Goal: Contribute content: Add original content to the website for others to see

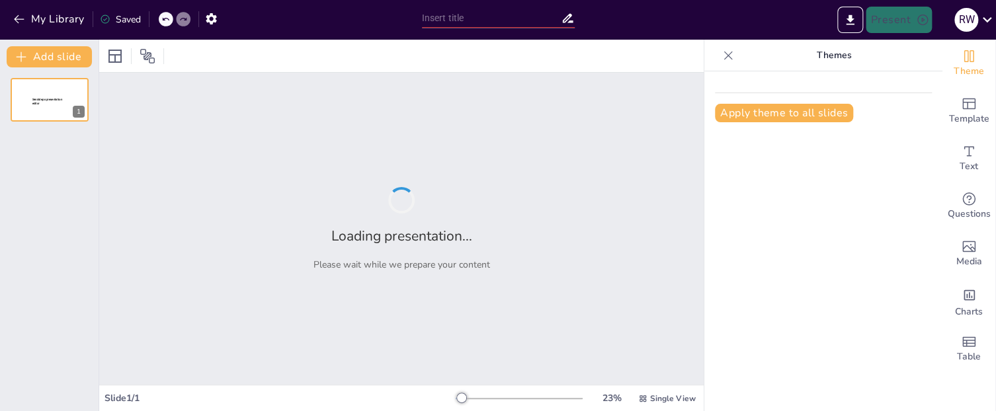
type input "Optimizing Meeting Management"
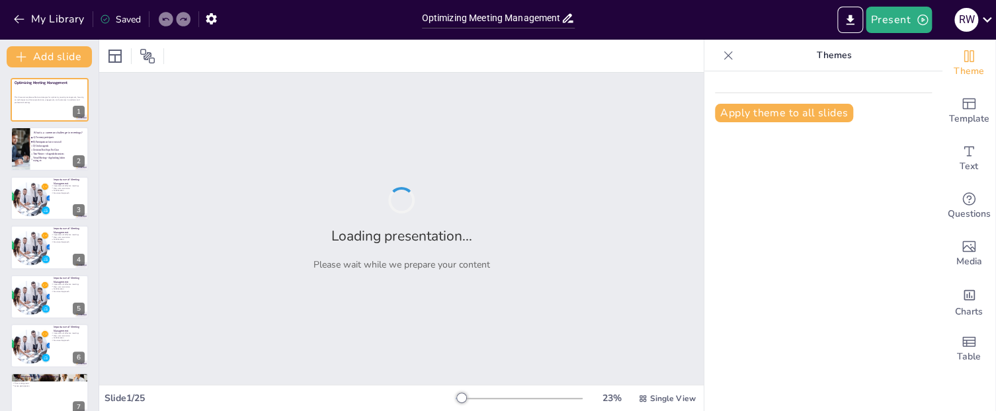
checkbox input "true"
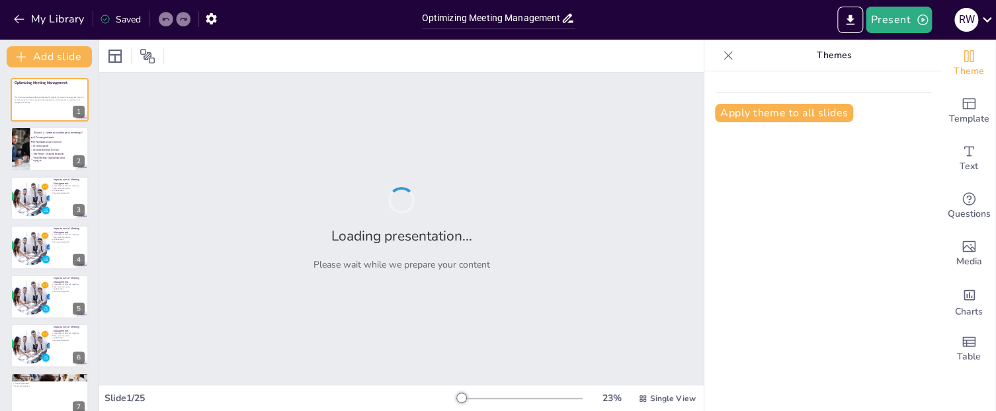
checkbox input "true"
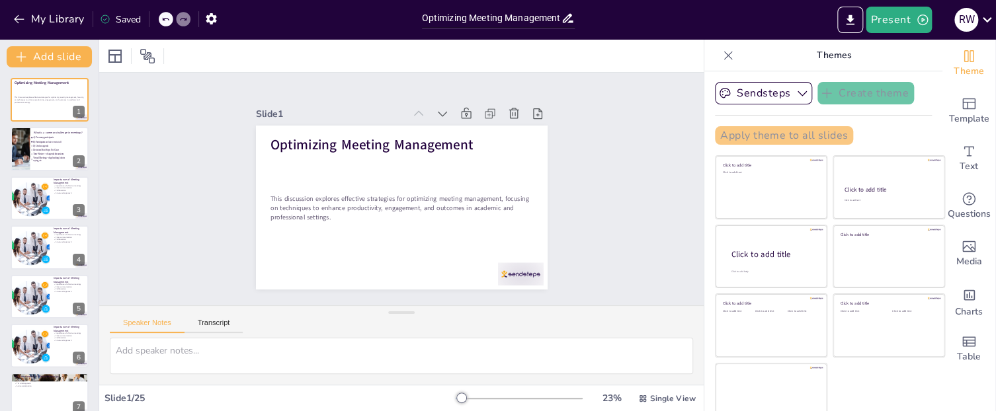
checkbox input "true"
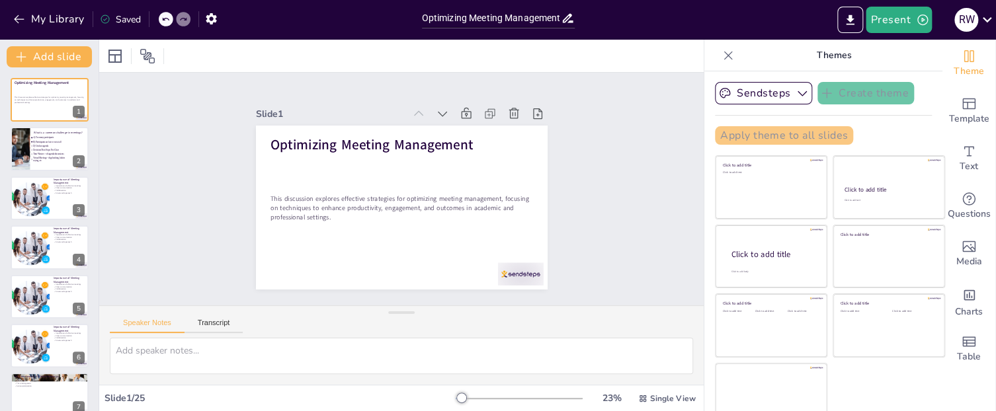
checkbox input "true"
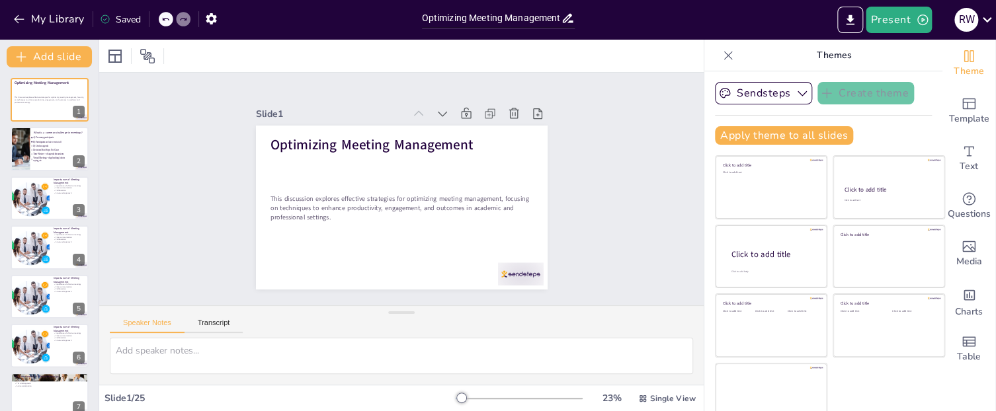
checkbox input "true"
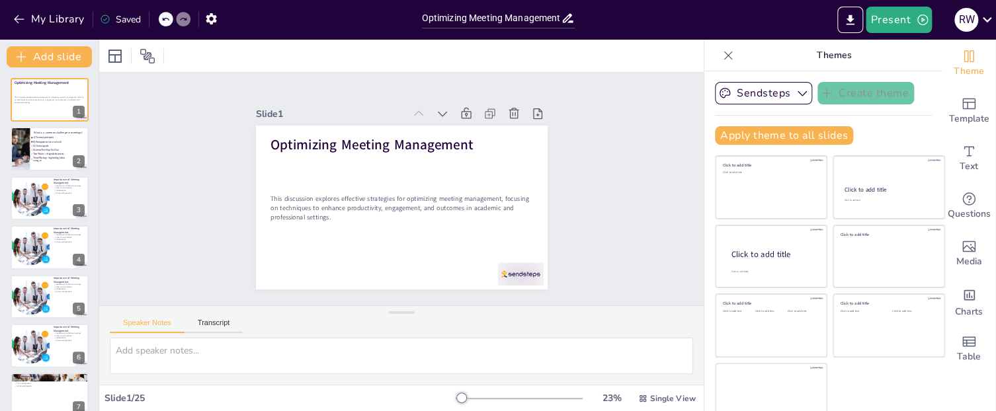
checkbox input "true"
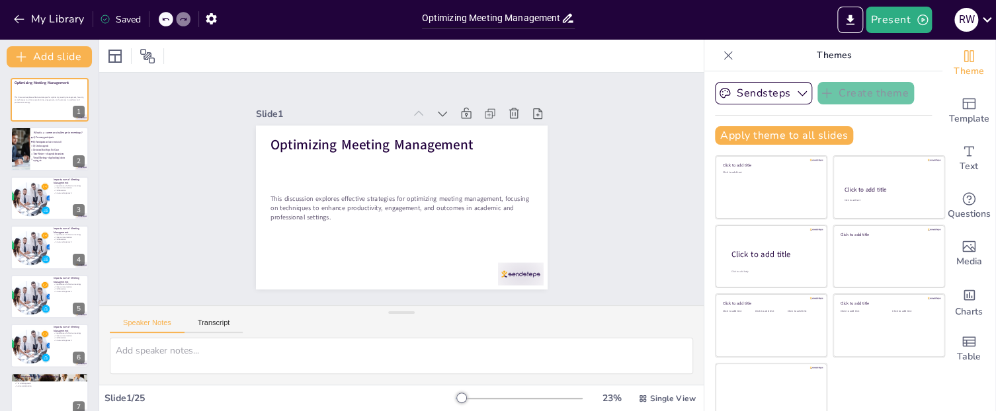
checkbox input "true"
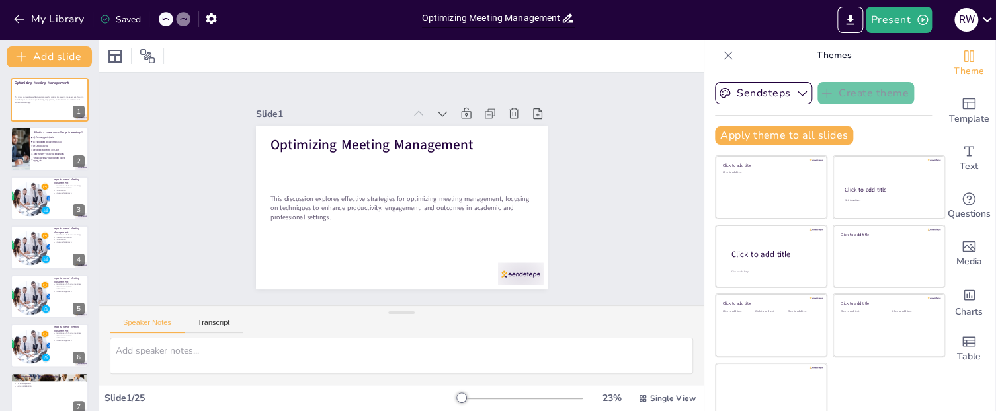
checkbox input "true"
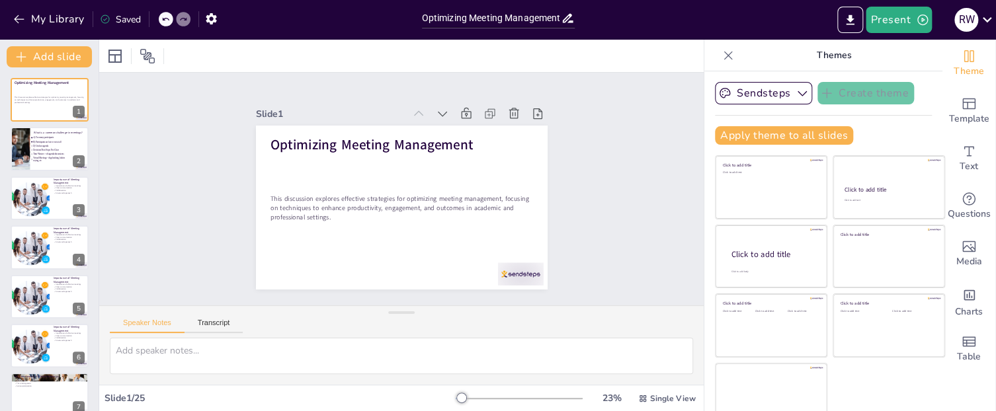
checkbox input "true"
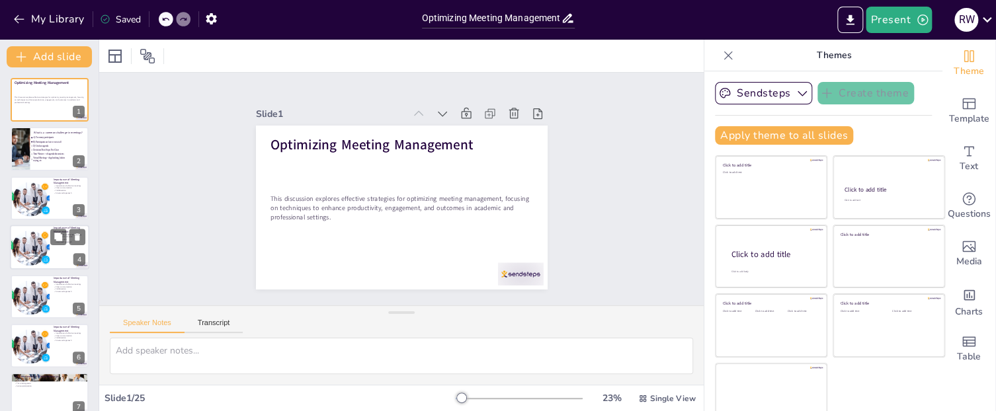
checkbox input "true"
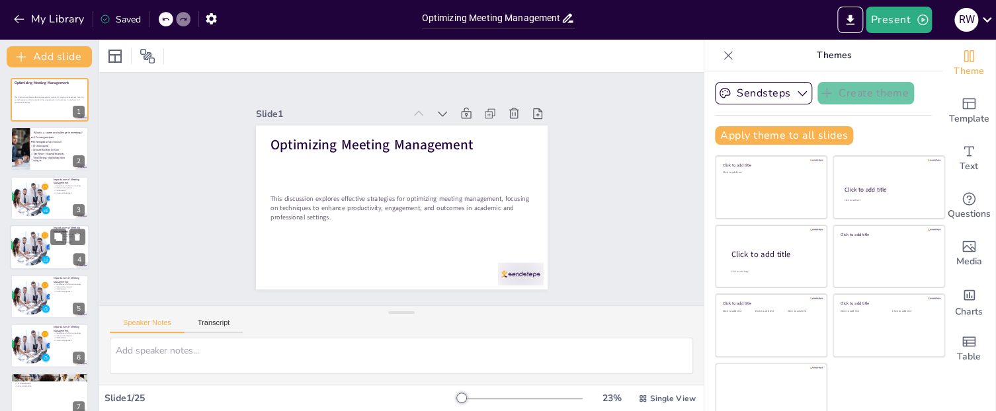
checkbox input "true"
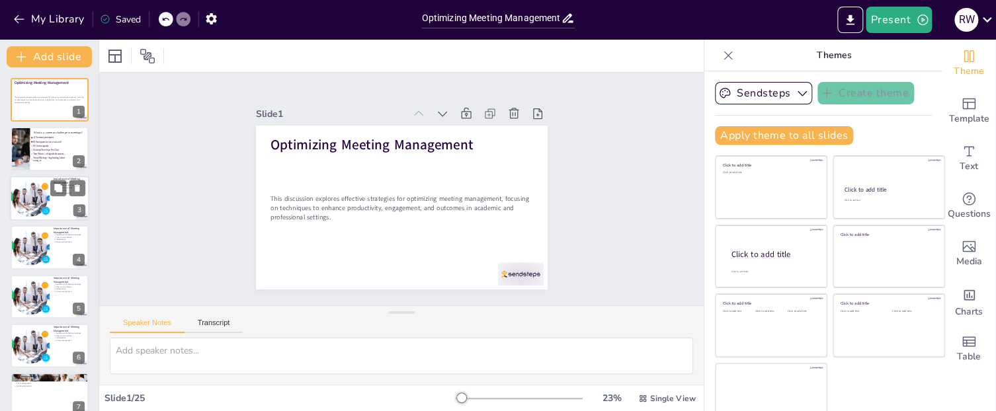
checkbox input "true"
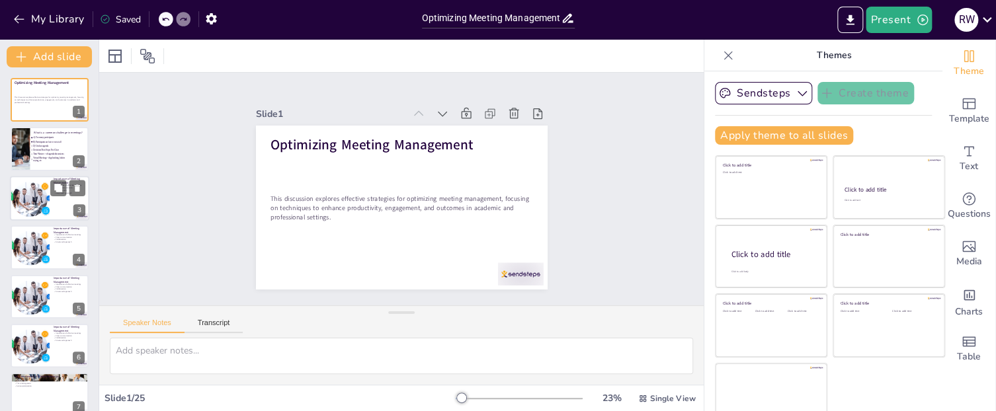
checkbox input "true"
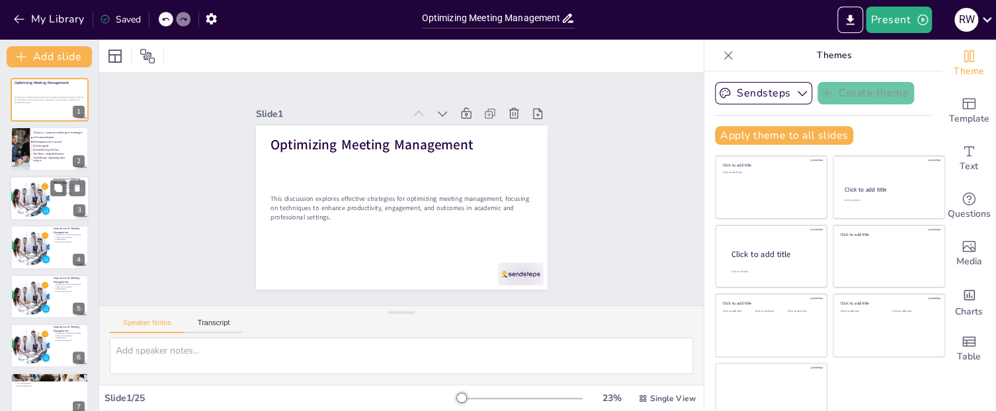
checkbox input "true"
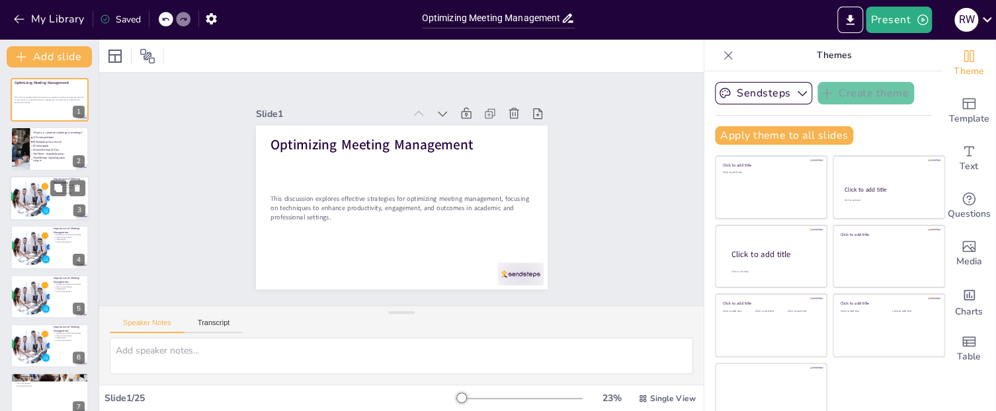
checkbox input "true"
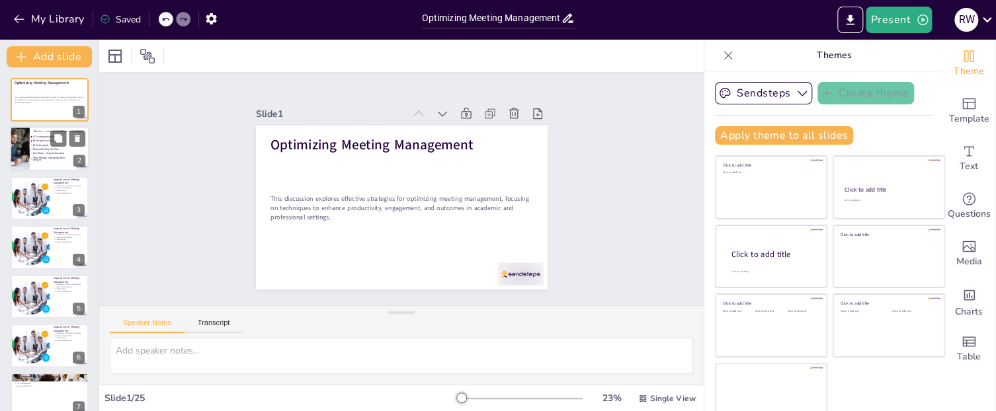
checkbox input "true"
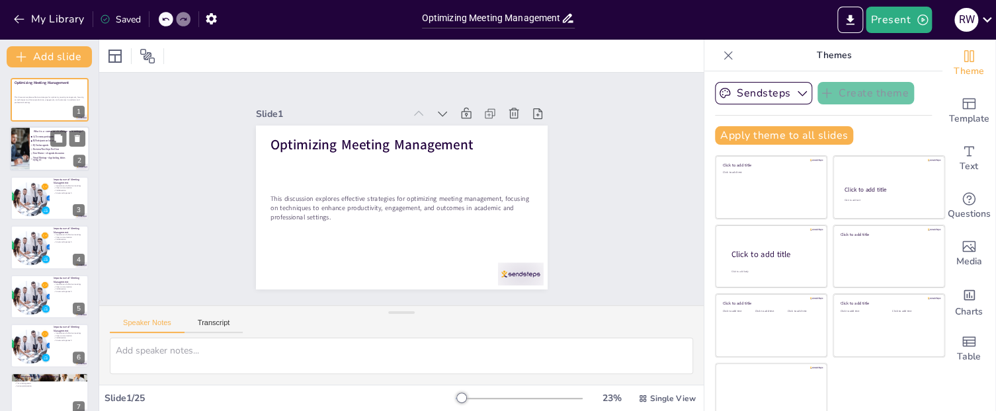
checkbox input "true"
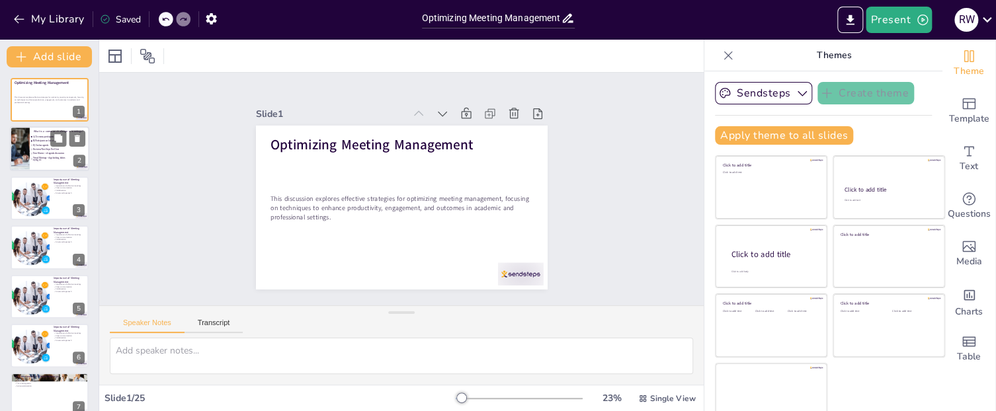
checkbox input "true"
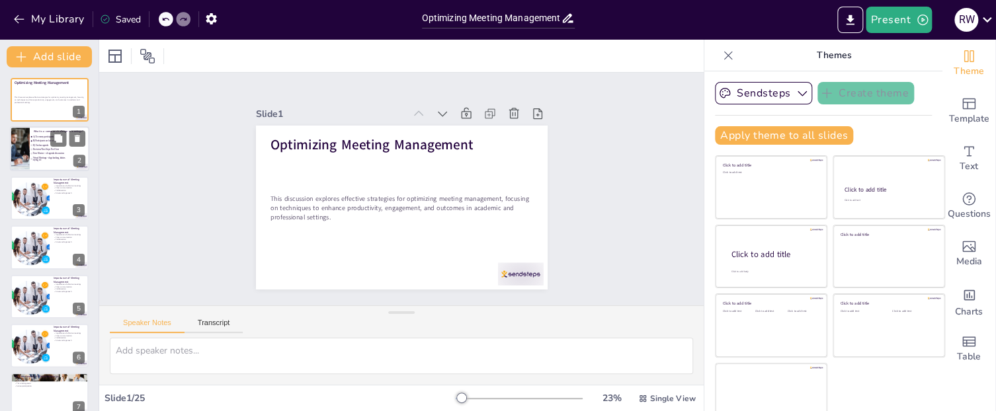
checkbox input "true"
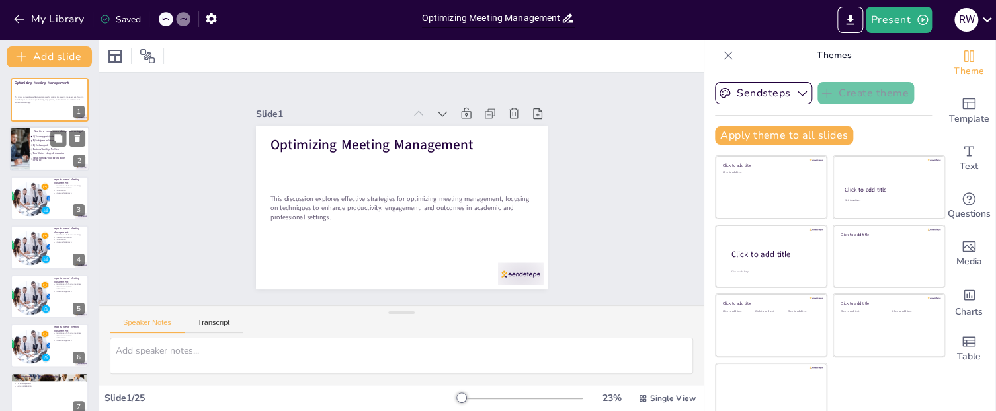
checkbox input "true"
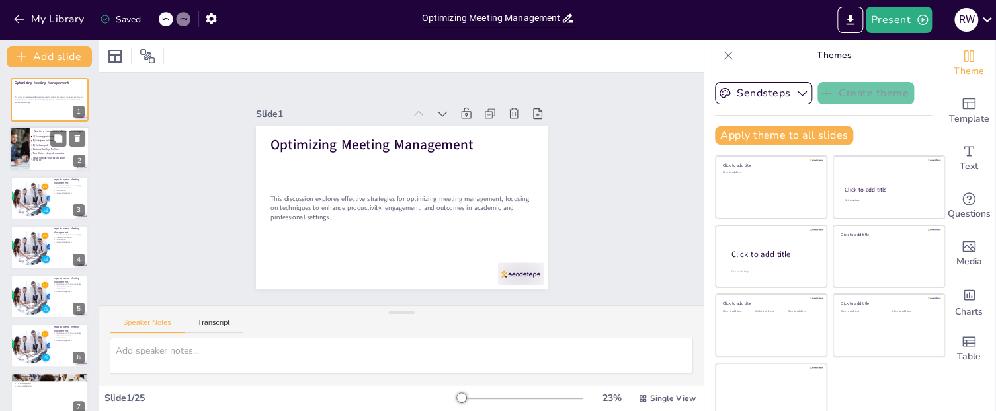
checkbox input "true"
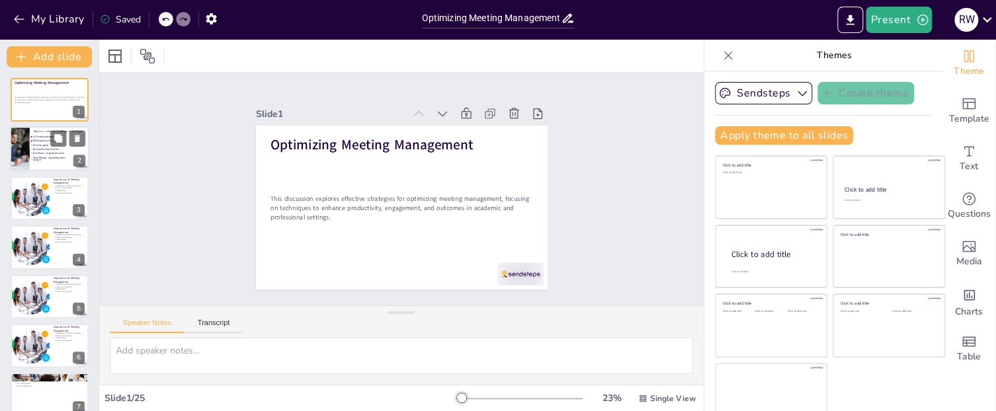
checkbox input "true"
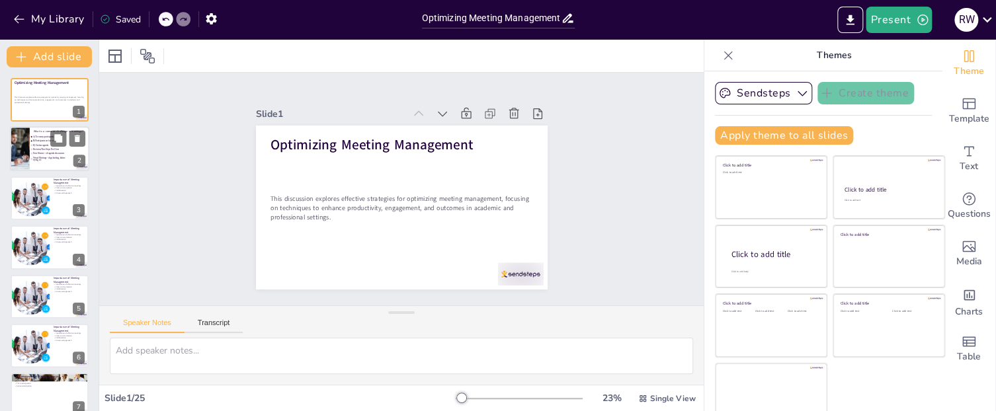
checkbox input "true"
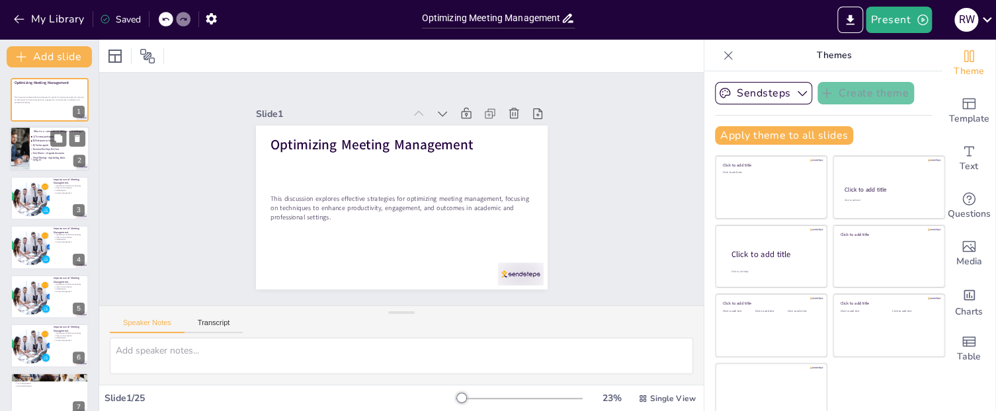
checkbox input "true"
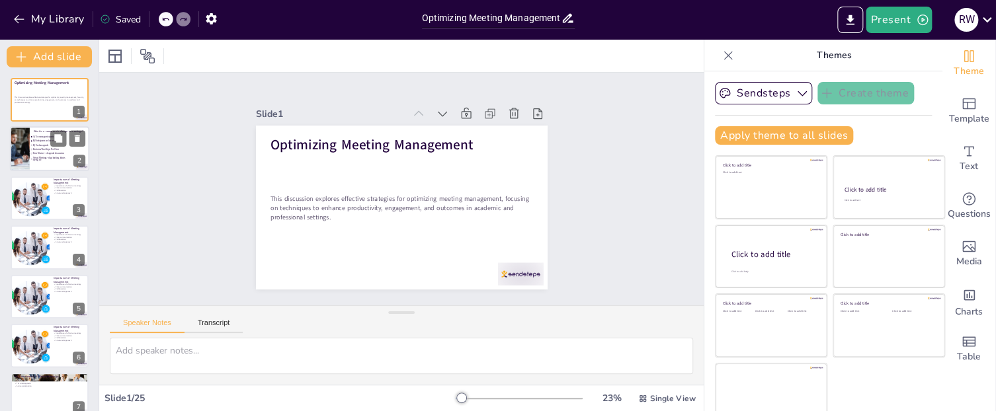
checkbox input "true"
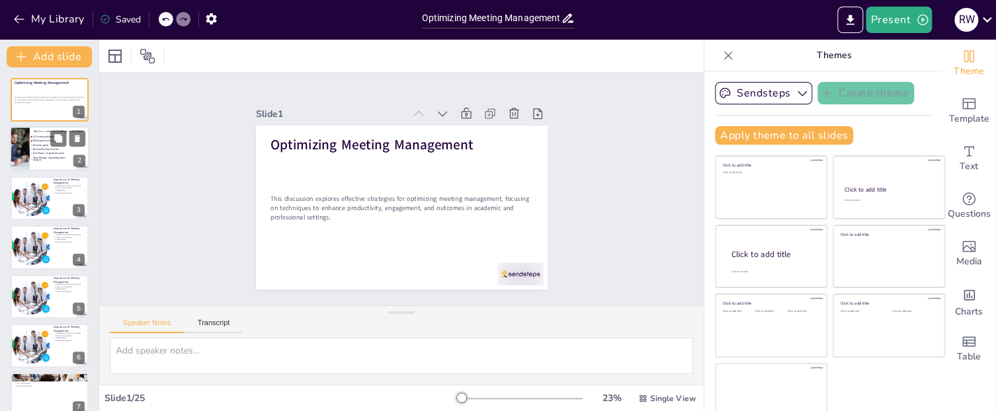
checkbox input "true"
click at [40, 149] on span "Decisions/Next Steps Not Clear" at bounding box center [51, 150] width 36 height 3
type textarea "The correct answer is A) Too many participants. Having too many participants ca…"
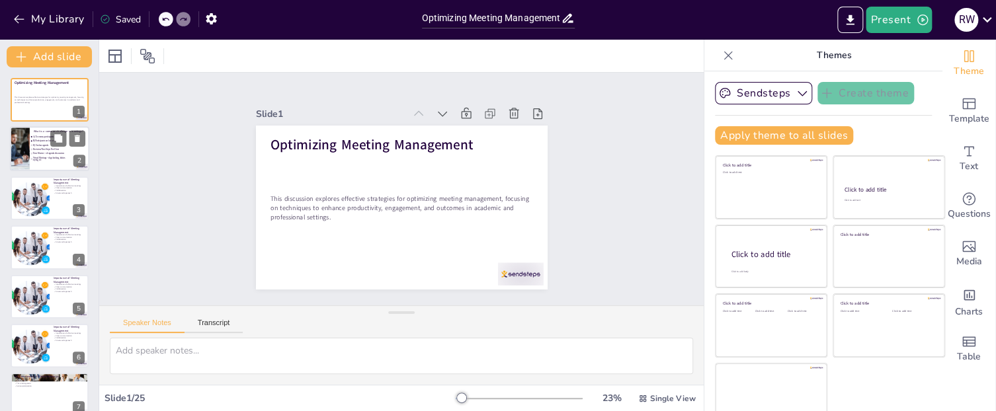
checkbox input "true"
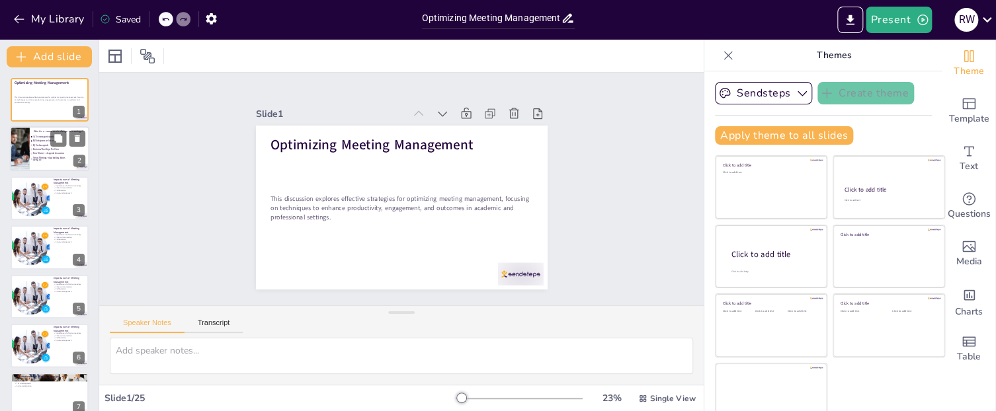
checkbox input "true"
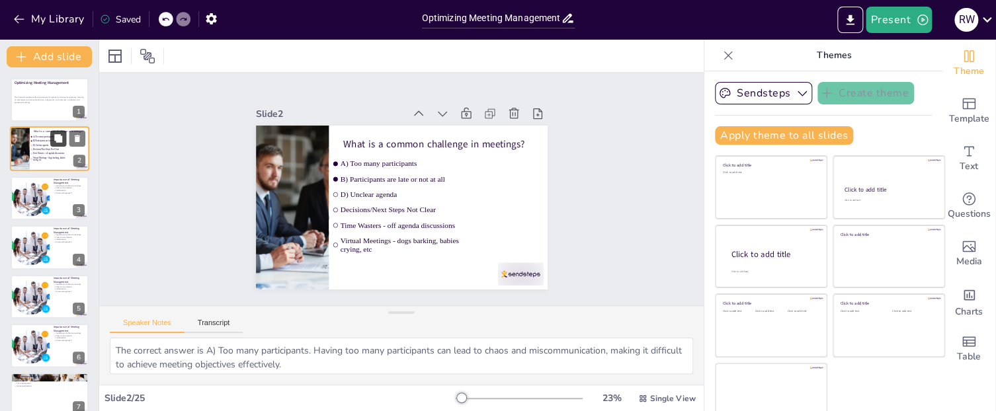
checkbox input "true"
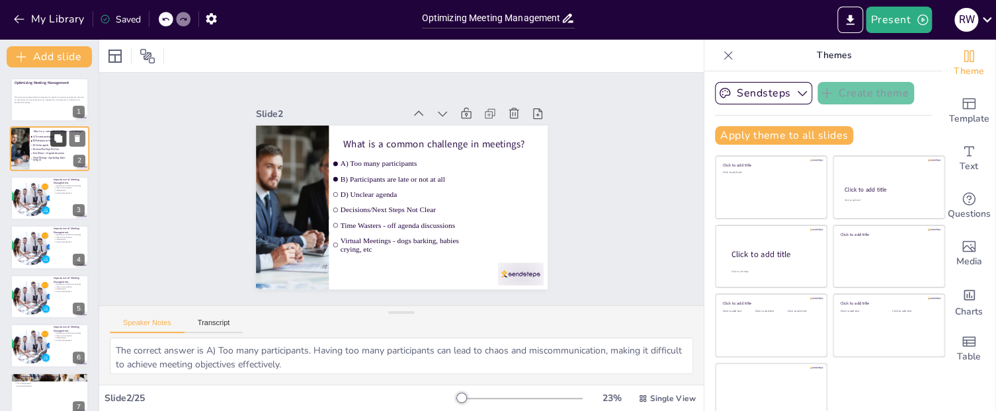
checkbox input "true"
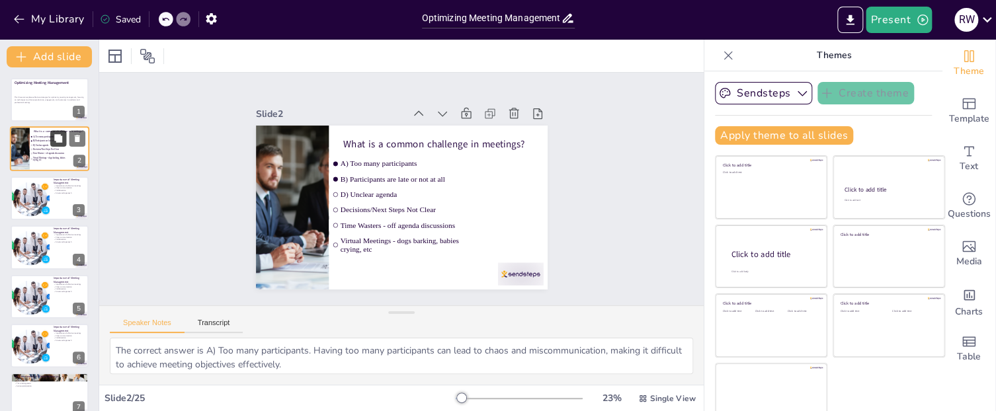
checkbox input "true"
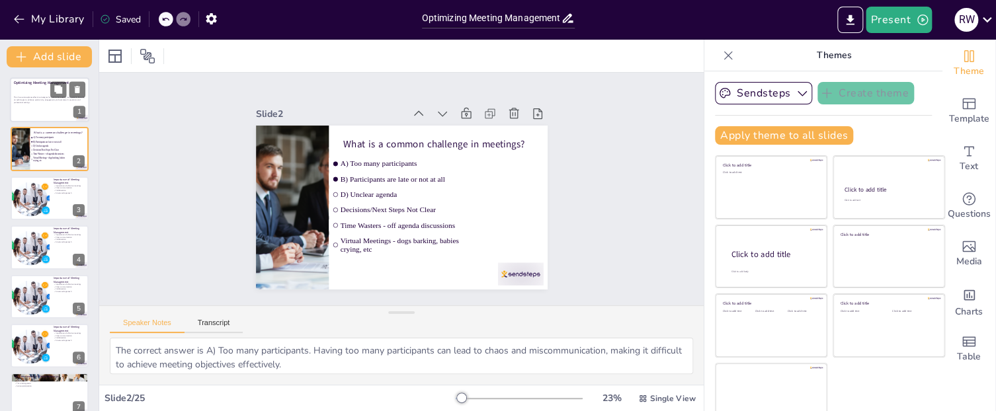
checkbox input "true"
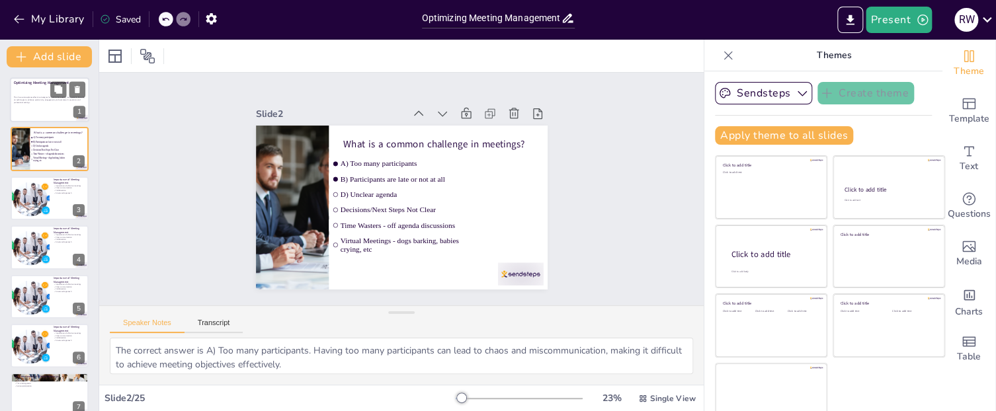
checkbox input "true"
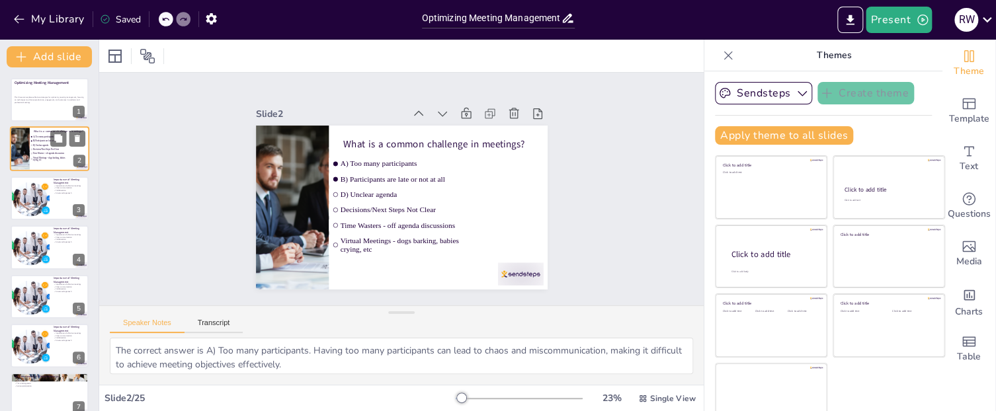
checkbox input "true"
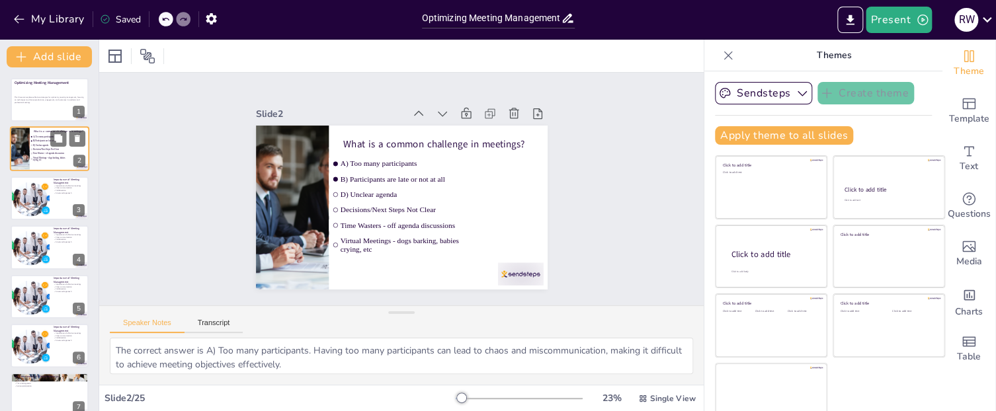
checkbox input "true"
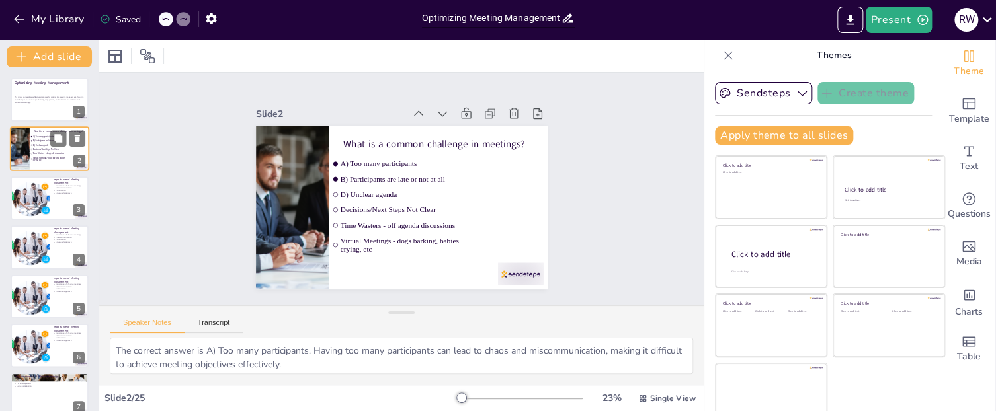
checkbox input "true"
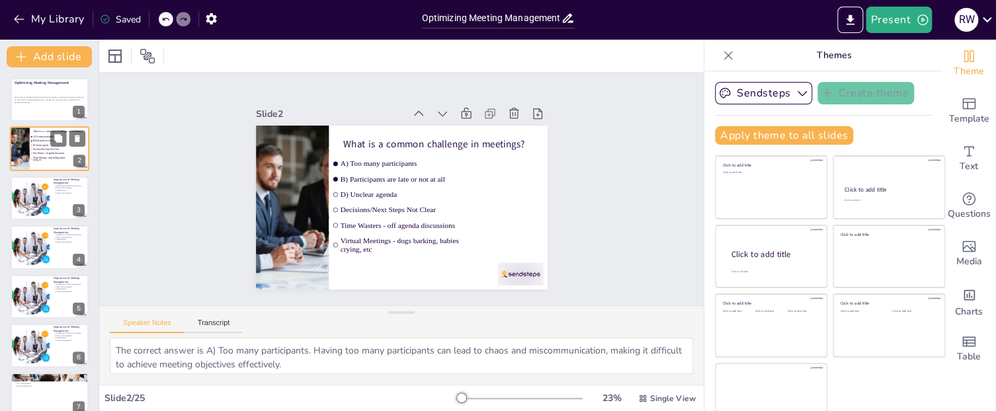
checkbox input "true"
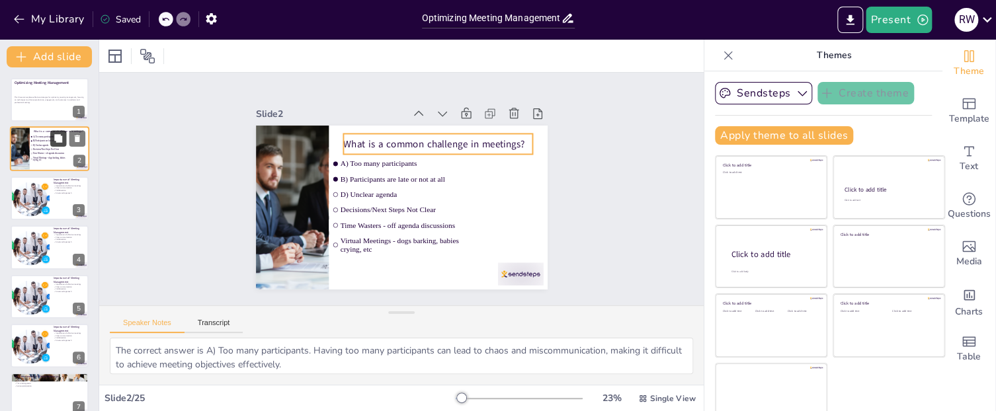
checkbox input "true"
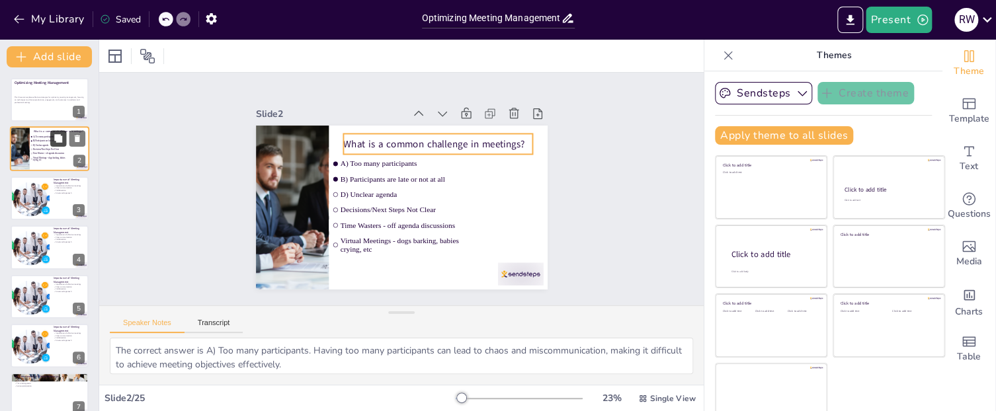
checkbox input "true"
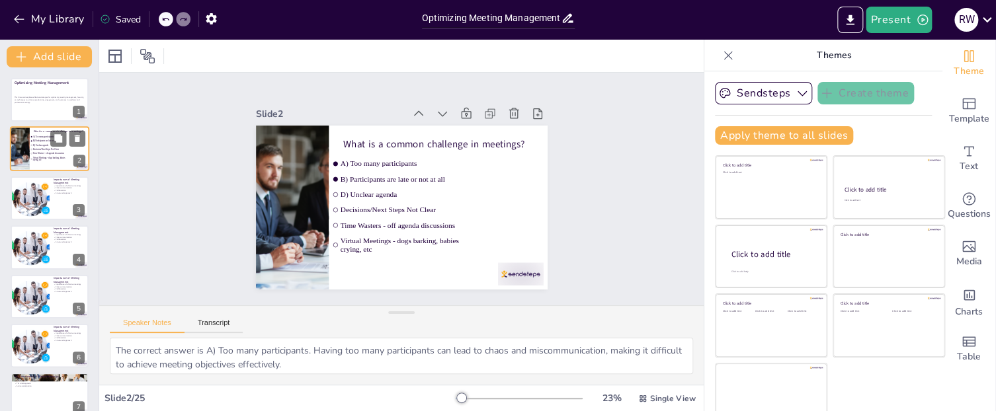
checkbox input "true"
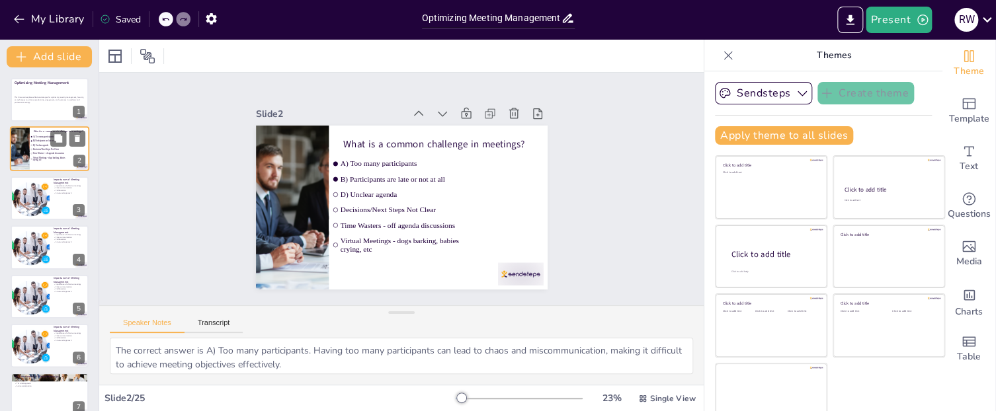
checkbox input "true"
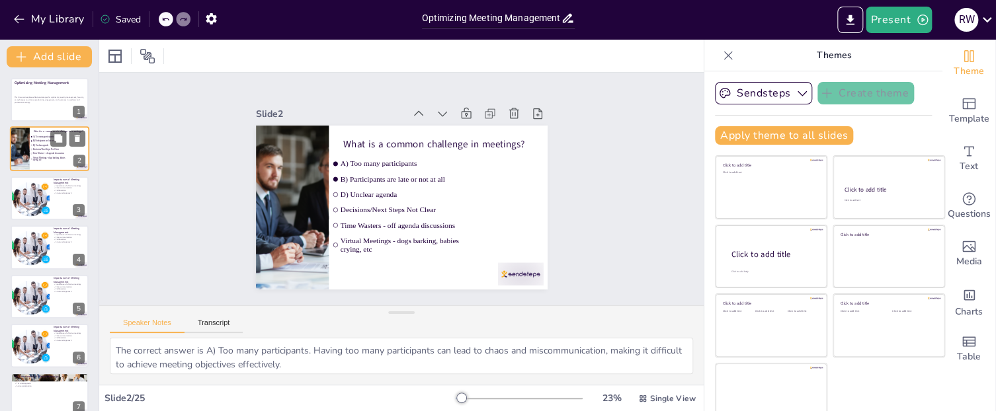
checkbox input "true"
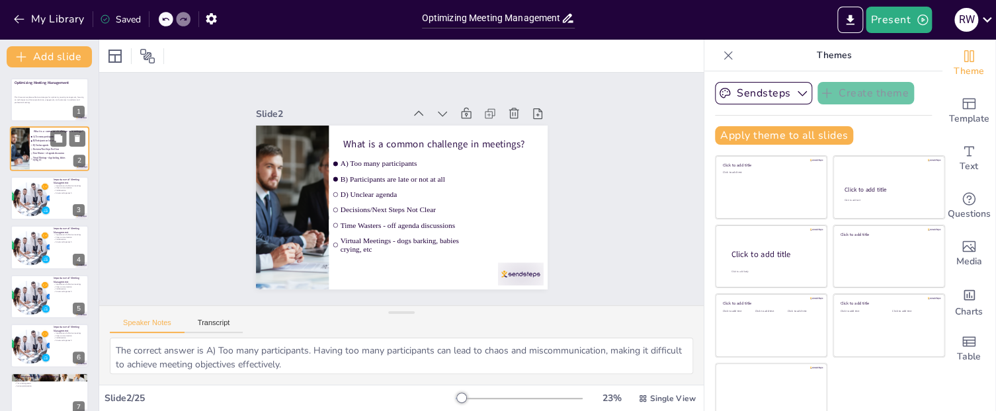
checkbox input "true"
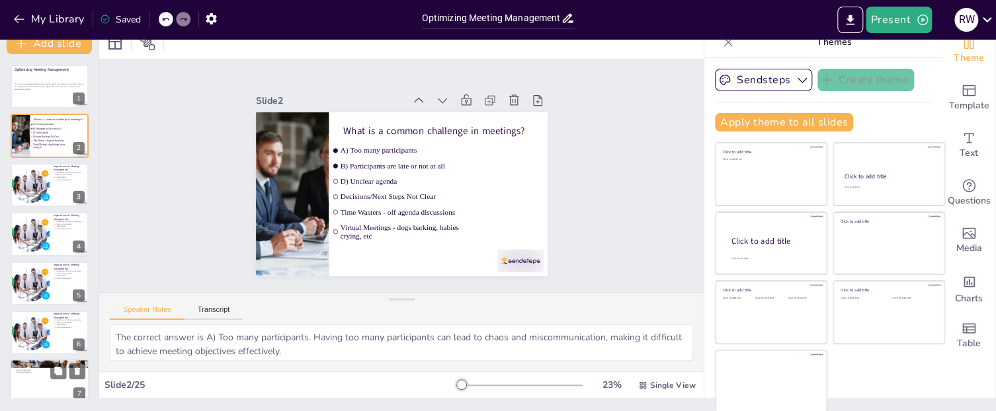
click at [54, 380] on div at bounding box center [49, 382] width 79 height 45
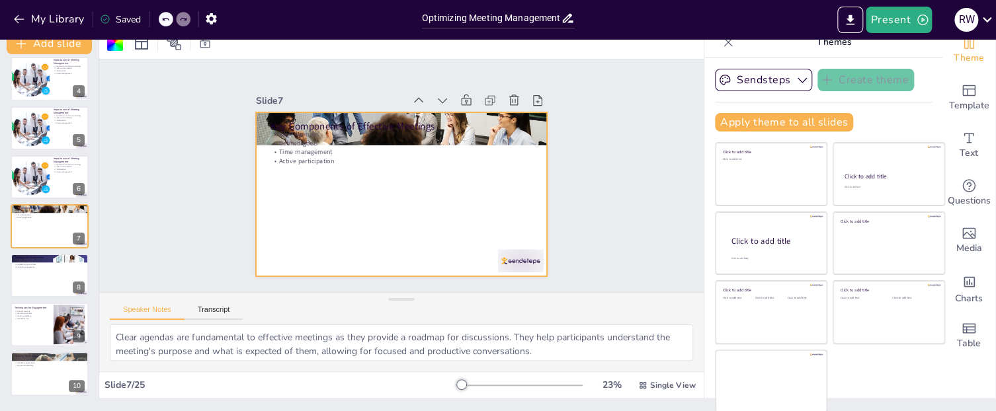
scroll to position [0, 0]
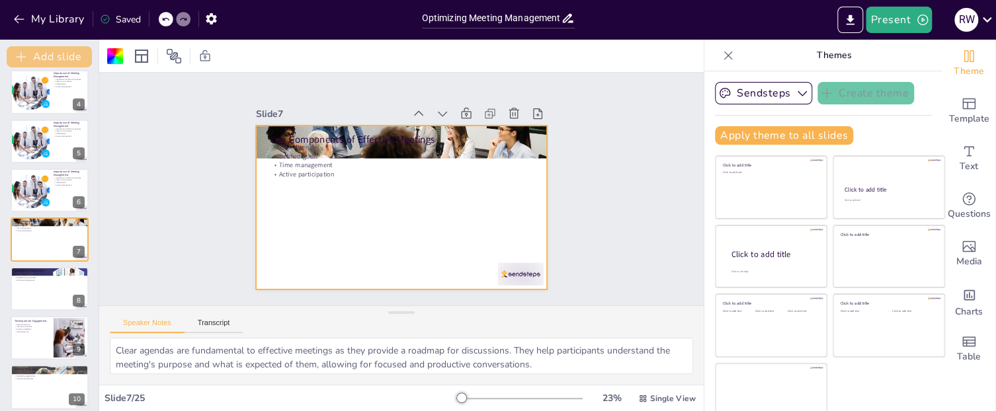
click at [28, 53] on icon "button" at bounding box center [21, 56] width 13 height 13
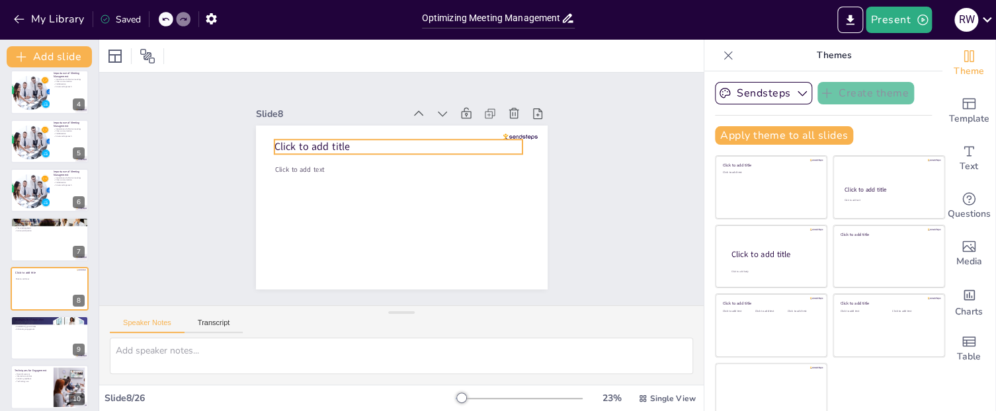
click at [398, 148] on p "Click to add title" at bounding box center [443, 199] width 91 height 241
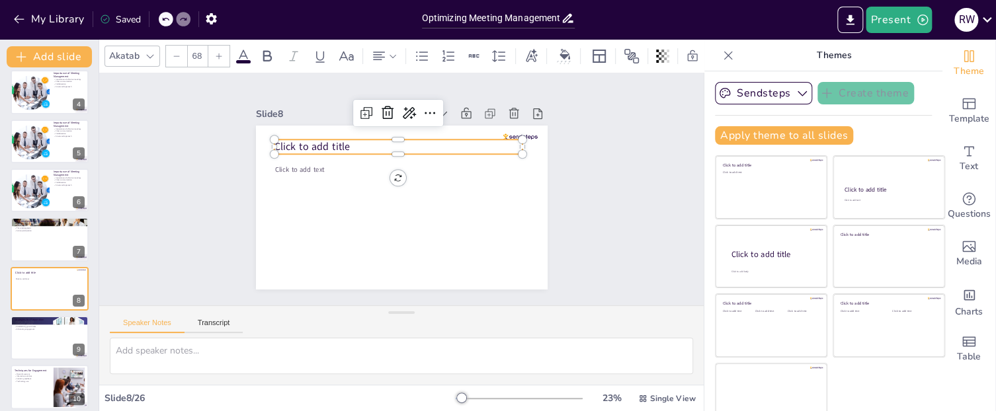
click at [355, 126] on span "Click to add title" at bounding box center [383, 91] width 56 height 69
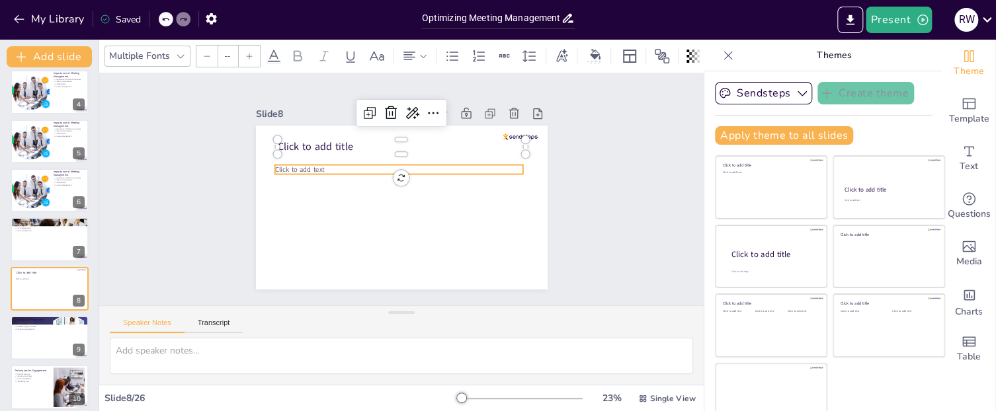
click at [462, 191] on p "Click to add text" at bounding box center [405, 209] width 247 height 36
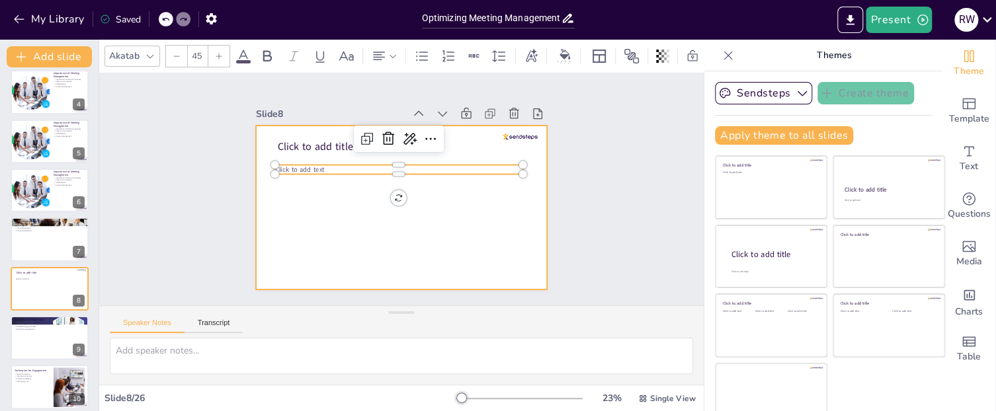
click at [321, 183] on div at bounding box center [384, 195] width 246 height 328
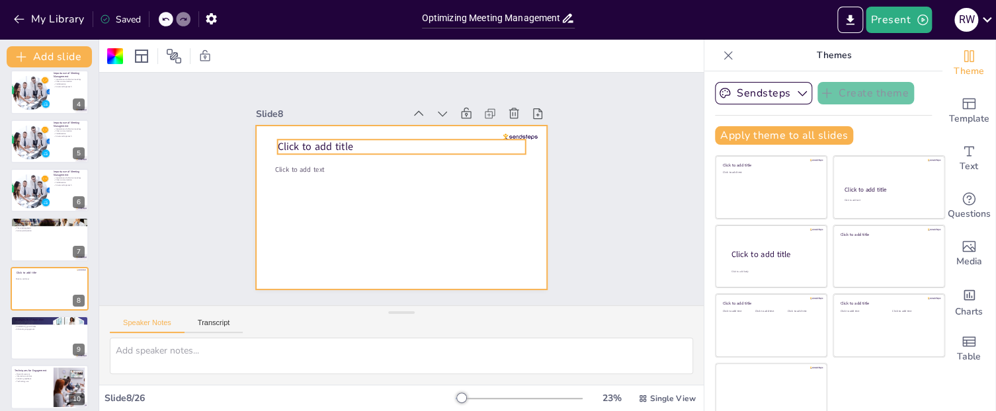
click at [334, 137] on span "Click to add title" at bounding box center [339, 115] width 75 height 44
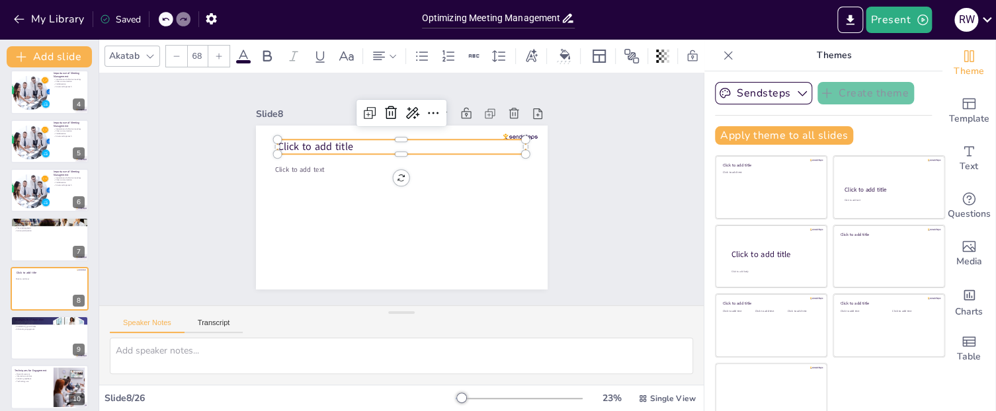
click at [415, 145] on p "Click to add title" at bounding box center [430, 157] width 194 height 177
click at [409, 146] on p "Click to add title" at bounding box center [426, 155] width 210 height 158
click at [399, 152] on p "Click to add title" at bounding box center [410, 148] width 246 height 66
click at [321, 132] on span "Click to add title" at bounding box center [355, 104] width 69 height 56
click at [460, 143] on span "Click to add title" at bounding box center [490, 152] width 61 height 65
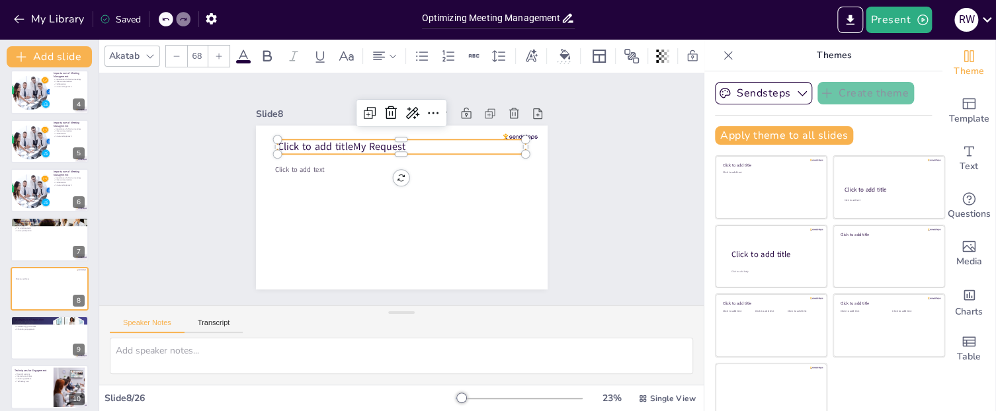
click at [353, 181] on span "Click to add titleMy Request" at bounding box center [352, 245] width 27 height 128
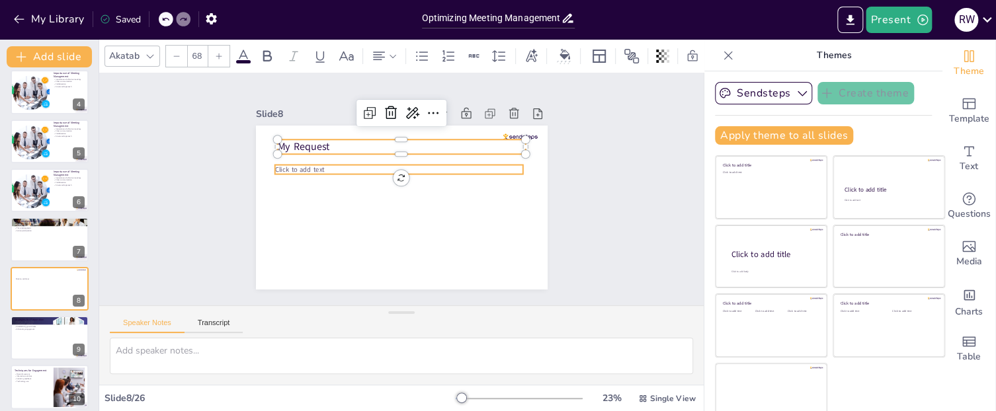
click at [317, 127] on span "Click to add text" at bounding box center [338, 107] width 43 height 40
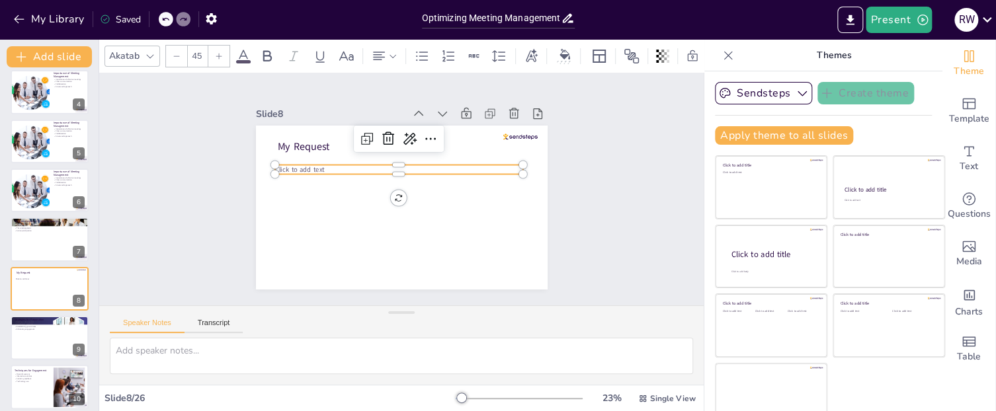
click at [323, 127] on span "Click to add text" at bounding box center [338, 107] width 43 height 40
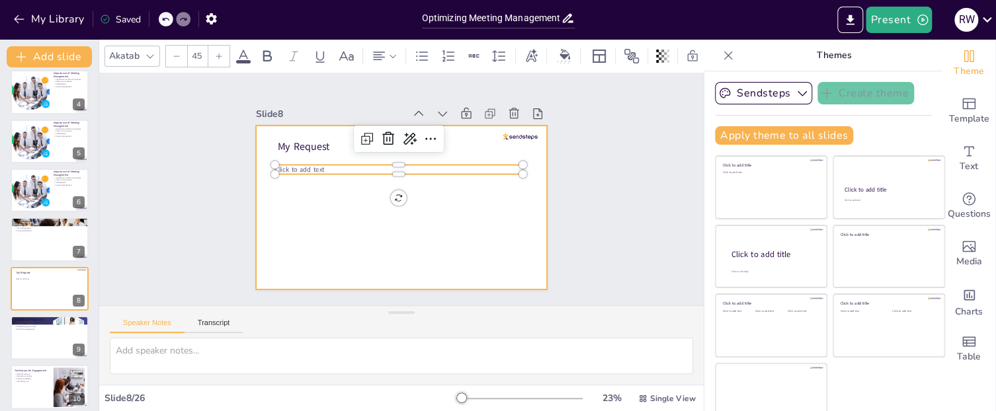
click at [341, 207] on div at bounding box center [386, 200] width 304 height 332
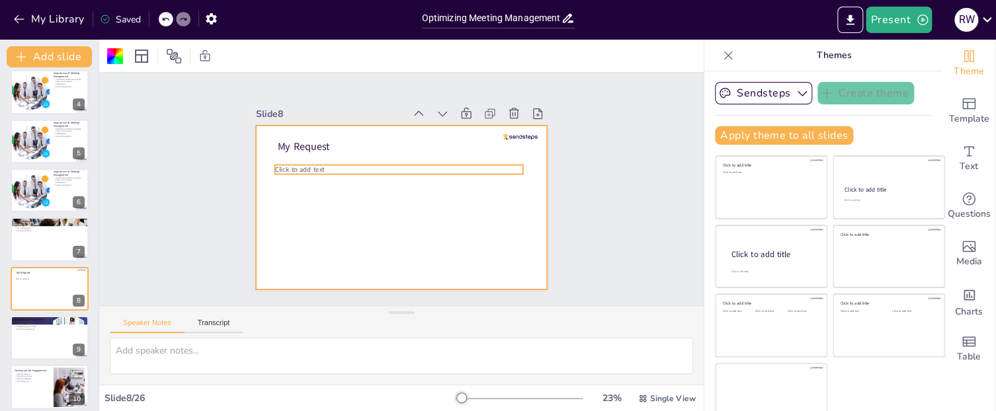
click at [285, 215] on span "Click to add text" at bounding box center [307, 233] width 46 height 37
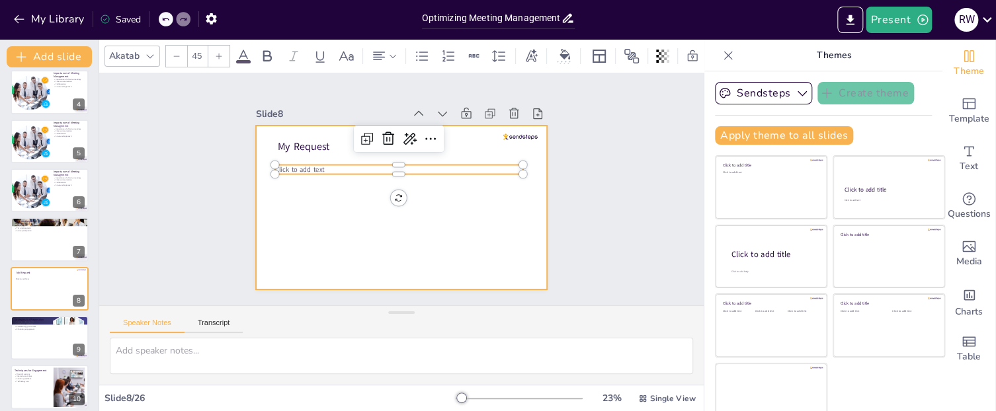
click at [475, 231] on div at bounding box center [399, 171] width 307 height 194
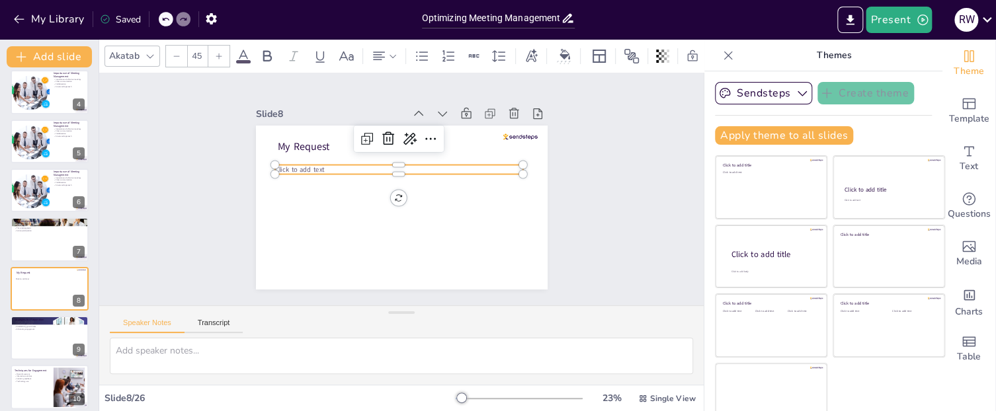
click at [327, 169] on p "Click to add text" at bounding box center [407, 171] width 230 height 110
click at [327, 177] on p "Click to add text" at bounding box center [408, 207] width 245 height 61
click at [327, 169] on p "Click to add text" at bounding box center [413, 174] width 173 height 191
click at [324, 171] on span "Click to add textwHEVER YOU ARE, BE THERE TOTALLY." at bounding box center [378, 147] width 140 height 105
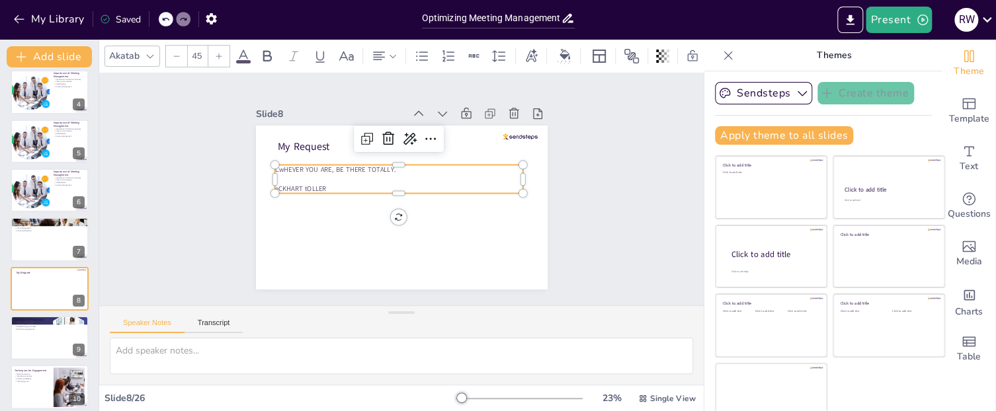
click at [417, 171] on span "CwHEVER YOU ARE, BE THERE TOTALLY." at bounding box center [428, 125] width 22 height 121
drag, startPoint x: 278, startPoint y: 171, endPoint x: 404, endPoint y: 171, distance: 126.3
click at [404, 171] on p "CWHEVER YOU ARE, BE THERE TOTALLY." at bounding box center [420, 183] width 35 height 247
click at [219, 57] on icon at bounding box center [219, 56] width 8 height 8
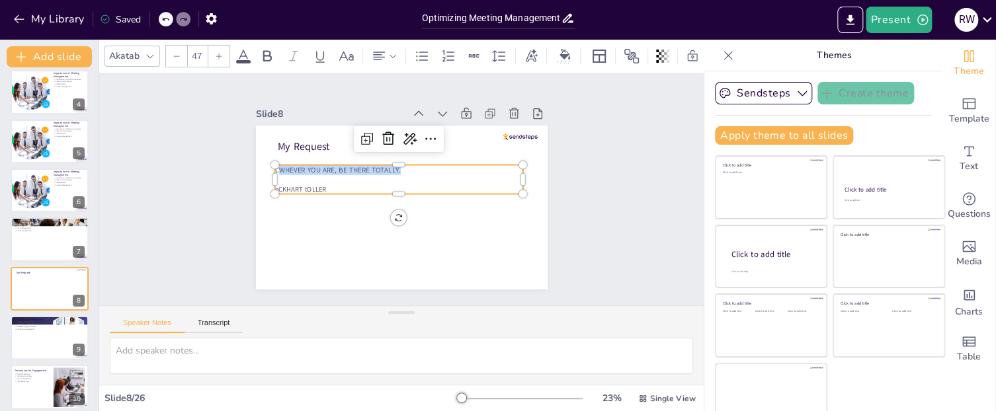
click at [219, 57] on icon at bounding box center [219, 56] width 8 height 8
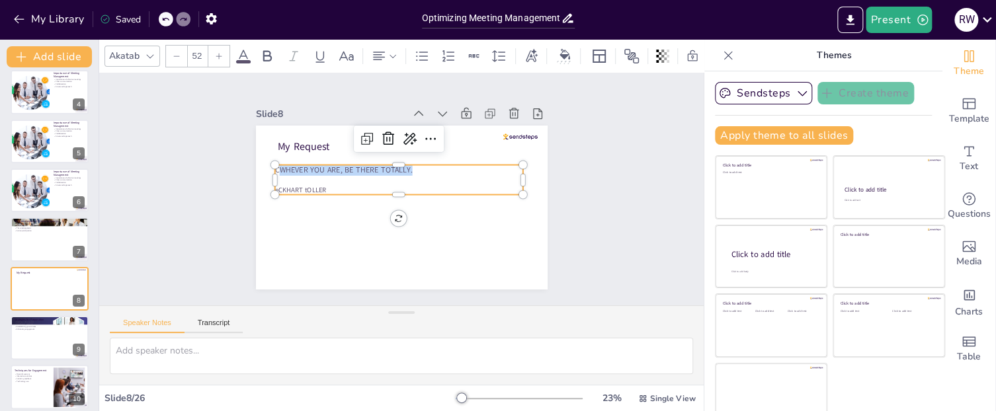
click at [219, 57] on icon at bounding box center [219, 56] width 8 height 8
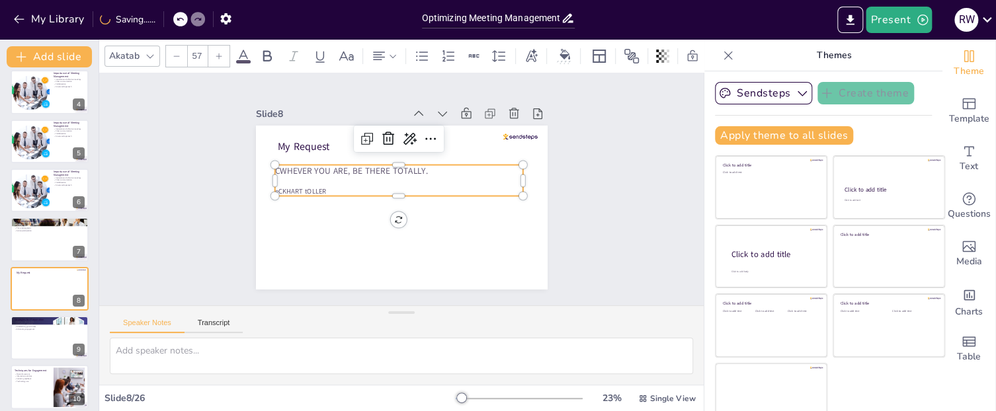
click at [219, 57] on icon at bounding box center [219, 56] width 8 height 8
click at [602, 253] on div "Slide 1 Optimizing Meeting Management This discussion explores effective strate…" at bounding box center [401, 189] width 647 height 408
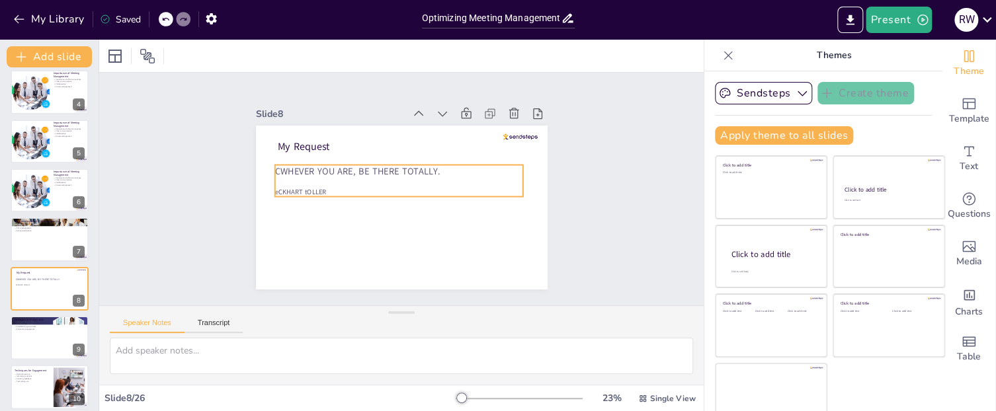
click at [306, 171] on span "CWHEVER YOU ARE, BE THERE TOTALLY." at bounding box center [376, 148] width 141 height 107
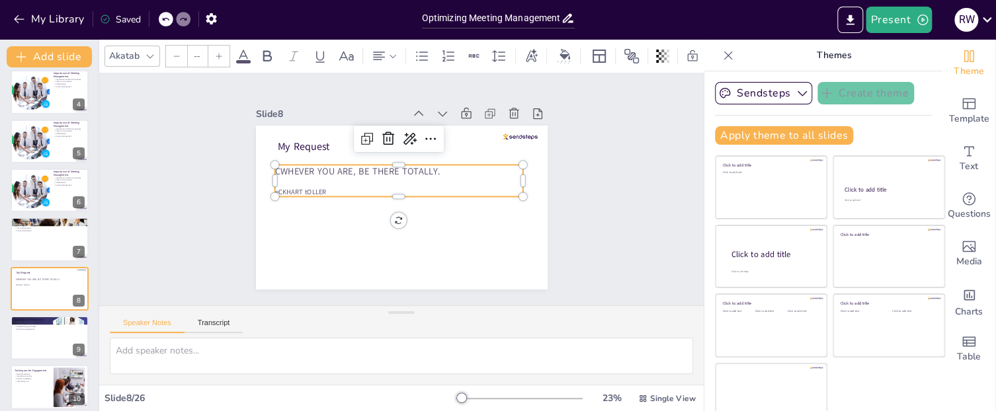
click at [384, 169] on span "CWHEVER YOU ARE, BE THERE TOTALLY." at bounding box center [444, 168] width 120 height 131
click at [381, 169] on span "CWHEVER YOU ARE, BE THERE TOTALLY." at bounding box center [446, 172] width 131 height 120
click at [378, 169] on span "CWHEVER YOU ARE, BE THERE TOTALLY." at bounding box center [448, 177] width 141 height 107
click at [314, 172] on span "CWHEVER YOU ARE, BE THERE TOTALLY." at bounding box center [372, 151] width 149 height 93
click at [355, 106] on span "eCKHART tO" at bounding box center [365, 87] width 21 height 38
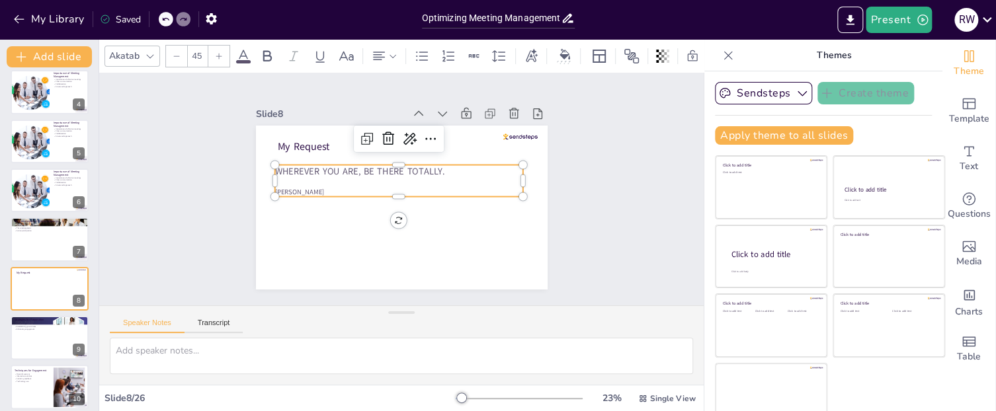
click at [302, 173] on span "[PERSON_NAME]" at bounding box center [303, 160] width 50 height 24
click at [518, 235] on div "Slide 1 Optimizing Meeting Management This discussion explores effective strate…" at bounding box center [401, 189] width 233 height 605
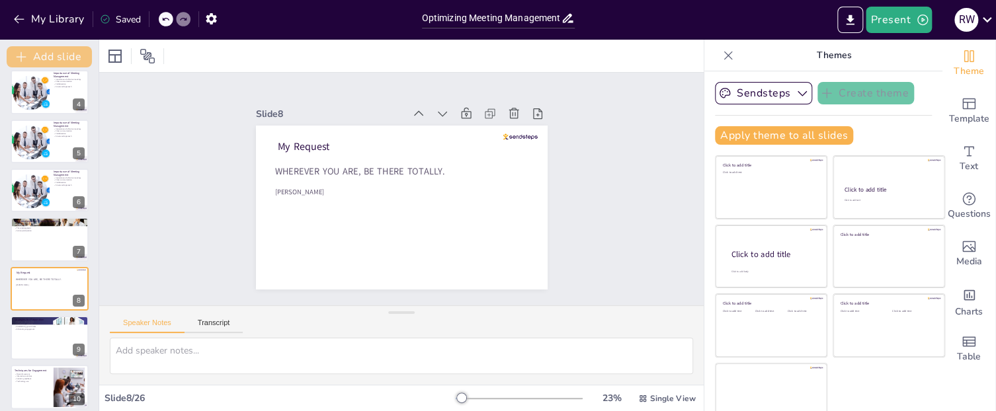
click at [40, 52] on button "Add slide" at bounding box center [49, 56] width 85 height 21
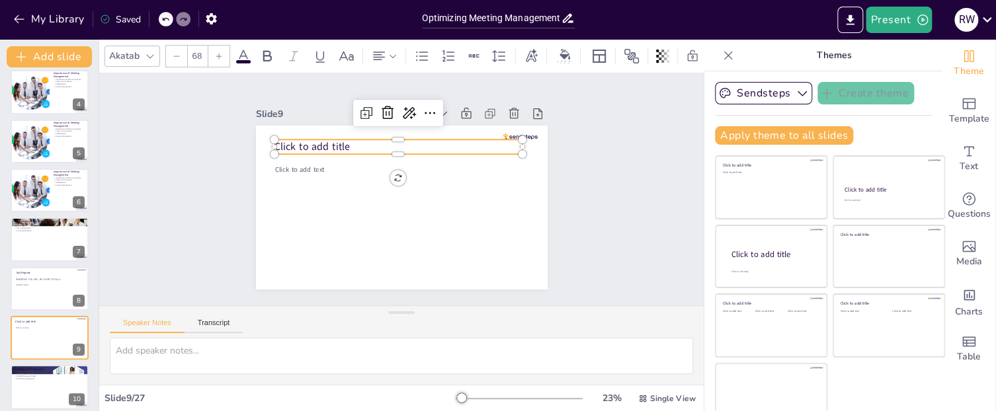
click at [396, 129] on span "Click to add title" at bounding box center [414, 91] width 37 height 76
click at [351, 143] on p "Click to add title" at bounding box center [411, 148] width 241 height 91
click at [370, 249] on span "Click to add title" at bounding box center [388, 287] width 37 height 76
click at [355, 126] on span "Click to add title" at bounding box center [383, 91] width 56 height 69
click at [348, 128] on span "Click to add title" at bounding box center [362, 97] width 65 height 61
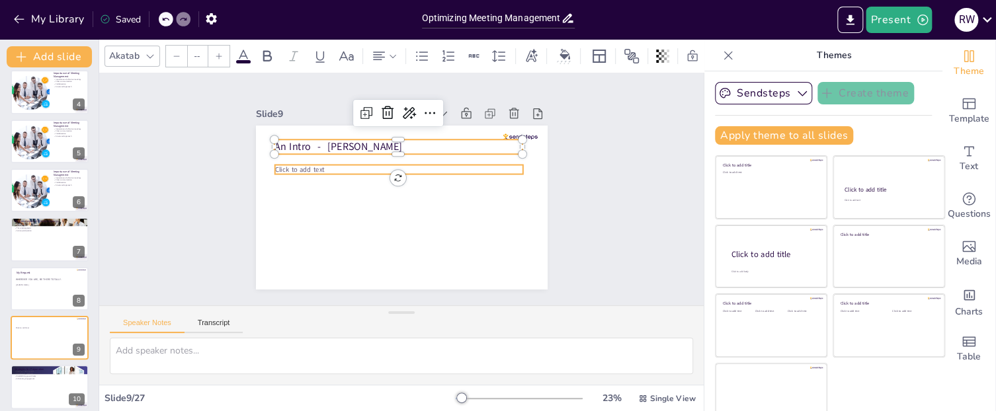
click at [411, 266] on span "Click to add text" at bounding box center [425, 290] width 28 height 49
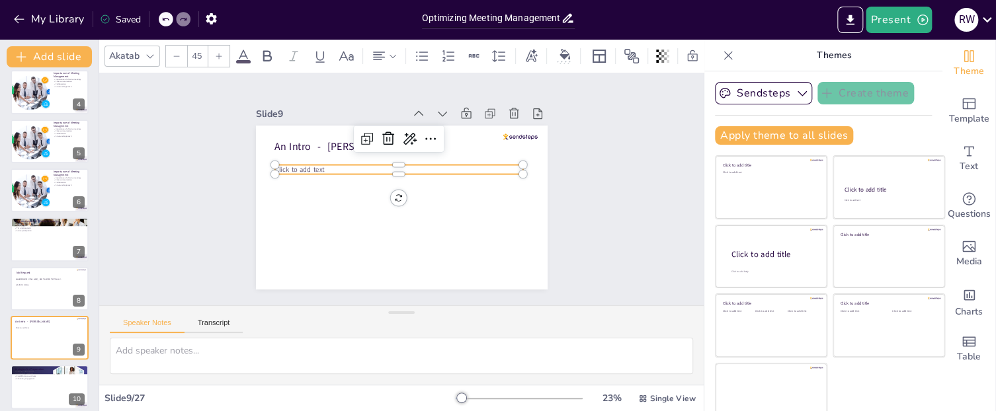
click at [432, 118] on span "Click to add text" at bounding box center [441, 93] width 19 height 50
click at [480, 168] on span "Click to add text" at bounding box center [505, 176] width 50 height 24
click at [423, 171] on p "CFormer senior manager at Hewlett Packard Inc." at bounding box center [392, 206] width 206 height 153
click at [420, 169] on span "CFormer senior manager at Hewlett Packard Inc." at bounding box center [352, 159] width 145 height 40
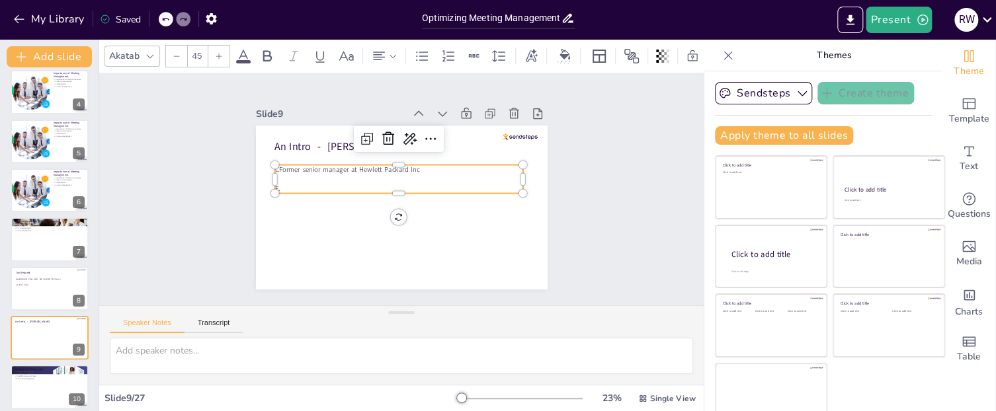
click at [296, 189] on p "E." at bounding box center [399, 186] width 206 height 153
click at [475, 189] on p "Extensive business experience around the world, especially [GEOGRAPHIC_DATA]." at bounding box center [399, 188] width 230 height 110
click at [406, 187] on p "Extensive business experience around the world, especially [GEOGRAPHIC_DATA]." at bounding box center [401, 192] width 10 height 248
click at [458, 189] on span "Extensive business experience around the world, especially [GEOGRAPHIC_DATA]." at bounding box center [404, 184] width 108 height 226
click at [458, 190] on p "Extensive business experience around the world, especially [GEOGRAPHIC_DATA]." at bounding box center [403, 186] width 110 height 230
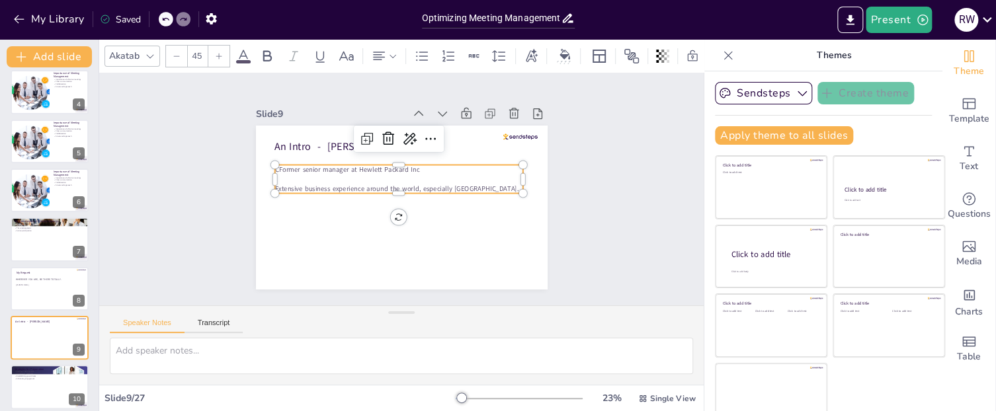
click at [470, 188] on p "Extensive business experience around the world, especially [GEOGRAPHIC_DATA]." at bounding box center [398, 188] width 247 height 35
click at [419, 187] on p "Extensive business experience around the world, especially [GEOGRAPHIC_DATA]." at bounding box center [402, 185] width 36 height 247
click at [456, 187] on p "Extensive business experience around the world, especially [GEOGRAPHIC_DATA]." at bounding box center [401, 186] width 110 height 230
click at [469, 187] on p "Extensive business experience around the world, especially [GEOGRAPHIC_DATA]." at bounding box center [403, 187] width 132 height 220
click at [466, 189] on p "Extensive business experience around the world, especially [GEOGRAPHIC_DATA]." at bounding box center [400, 187] width 132 height 220
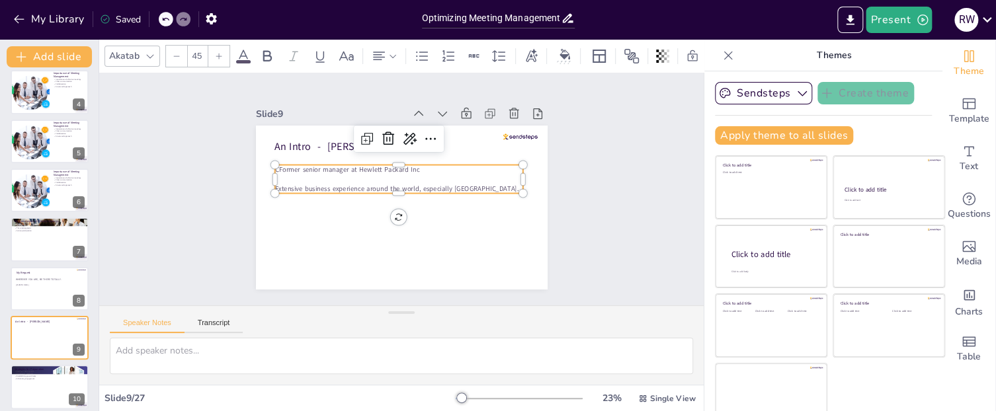
click at [456, 187] on p "Extensive business experience around the world, especially [GEOGRAPHIC_DATA]." at bounding box center [401, 186] width 110 height 230
click at [406, 189] on span "Extensive business experience around the world, especially [GEOGRAPHIC_DATA]." at bounding box center [401, 183] width 9 height 243
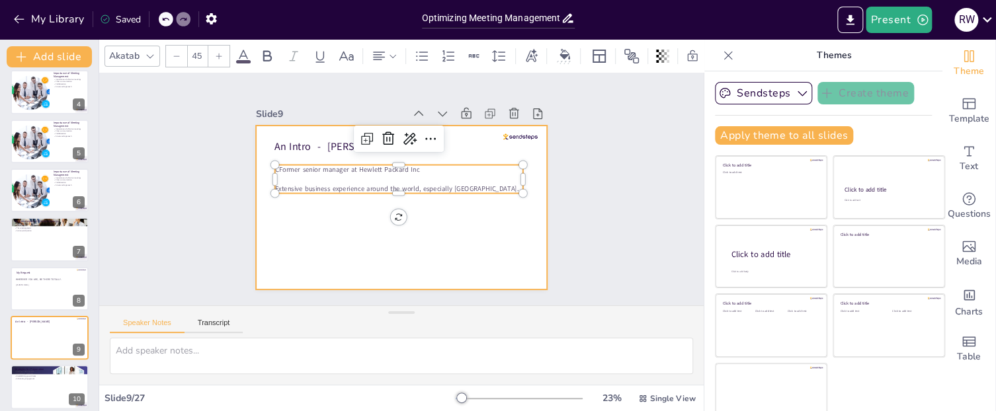
click at [484, 246] on div at bounding box center [392, 206] width 335 height 288
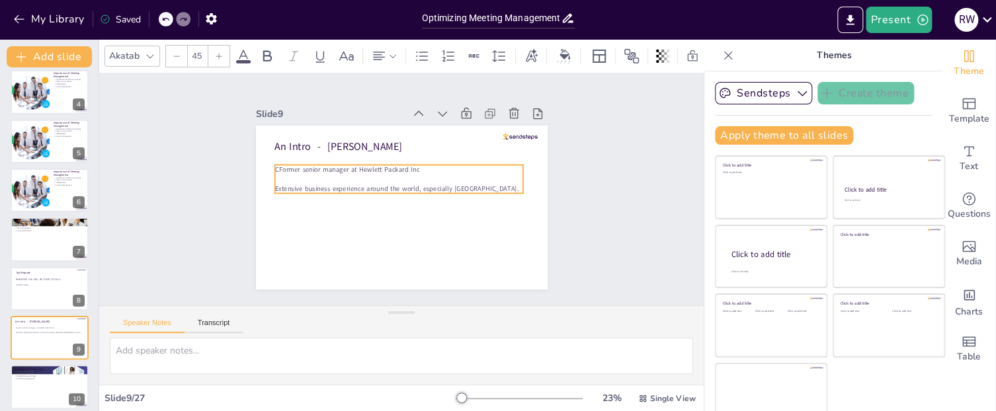
click at [466, 190] on p "Extensive business experience around the world, especially [GEOGRAPHIC_DATA]." at bounding box center [400, 187] width 132 height 220
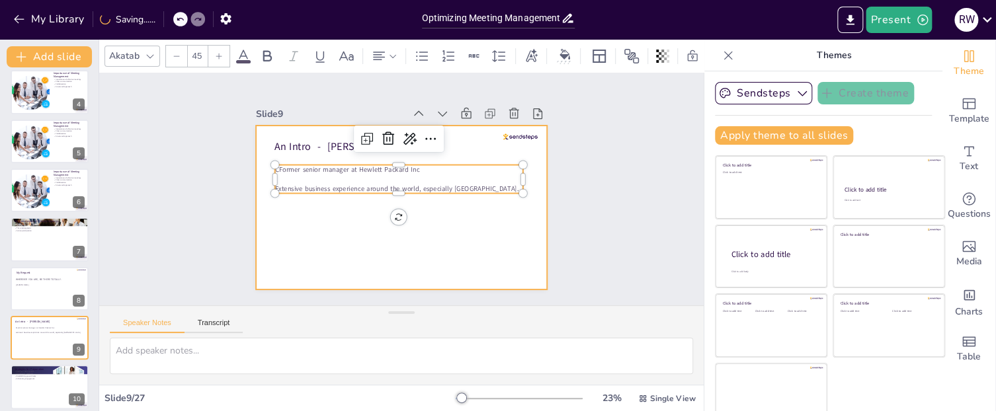
click at [478, 221] on div "Slide 1 Optimizing Meeting Management This discussion explores effective strate…" at bounding box center [401, 189] width 577 height 605
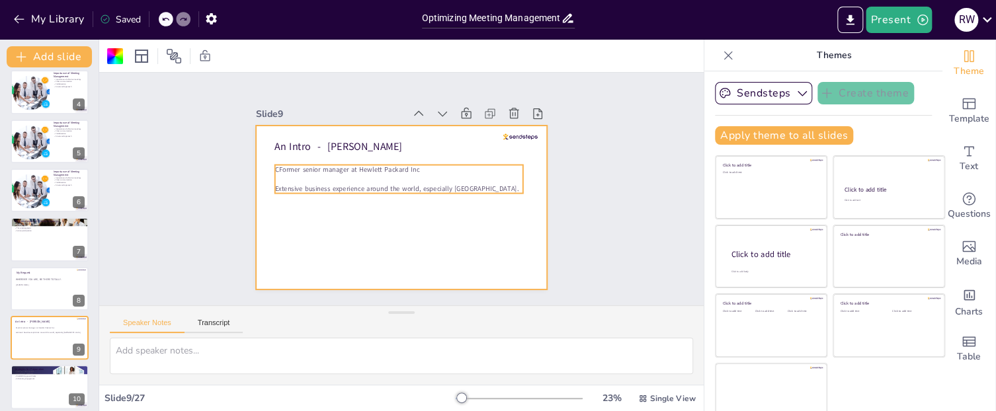
click at [327, 169] on span "CFormer senior manager at Hewlett Packard Inc" at bounding box center [379, 136] width 104 height 114
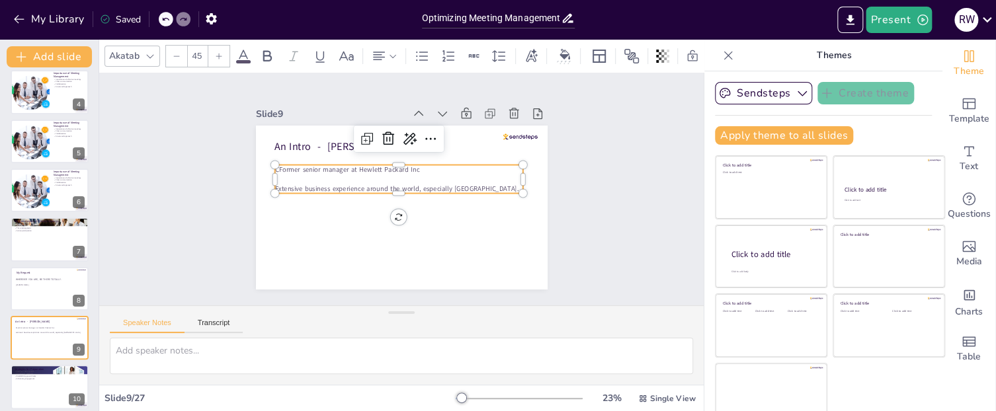
click at [292, 169] on span "CFormer senior manager at Hewlett Packard Inc" at bounding box center [360, 149] width 136 height 67
click at [299, 169] on span "CFormer senior manager at Hewlett Packard Inc" at bounding box center [364, 145] width 130 height 81
click at [308, 169] on span "CFormer senior manager at Hewlett Packard Inc" at bounding box center [369, 141] width 122 height 93
click at [296, 169] on div "An Intro - [PERSON_NAME] CFormer senior manager at Hewlett Packard Inc Extensiv…" at bounding box center [419, 183] width 246 height 328
click at [280, 169] on div "An Intro - [PERSON_NAME] CFormer senior manager at Hewlett Packard Inc Extensiv…" at bounding box center [390, 204] width 332 height 304
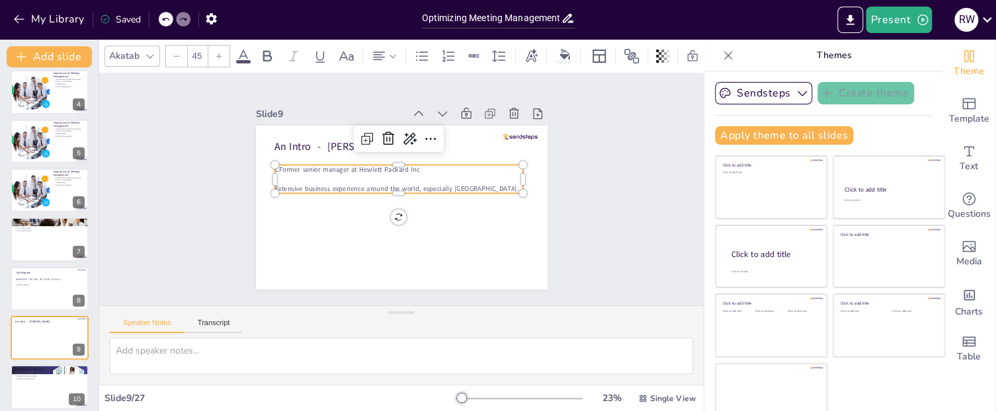
click at [280, 169] on div "An Intro - [PERSON_NAME] CFormer senior manager at Hewlett Packard Inc Extensiv…" at bounding box center [386, 200] width 304 height 332
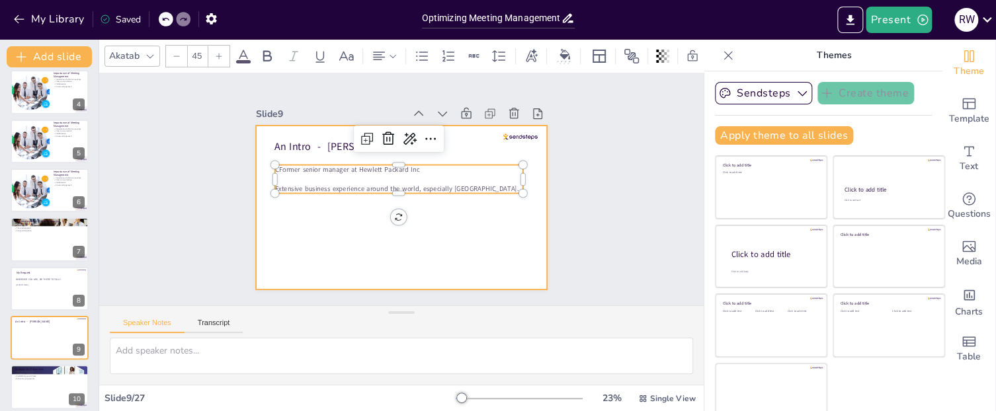
click at [282, 206] on div at bounding box center [389, 202] width 327 height 317
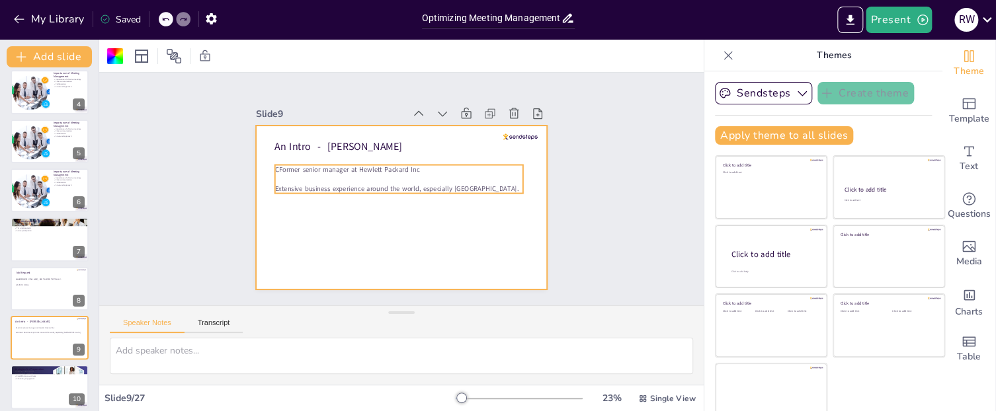
click at [301, 170] on div "CFormer senior manager at Hewlett Packard Inc Extensive business experience aro…" at bounding box center [383, 190] width 164 height 292
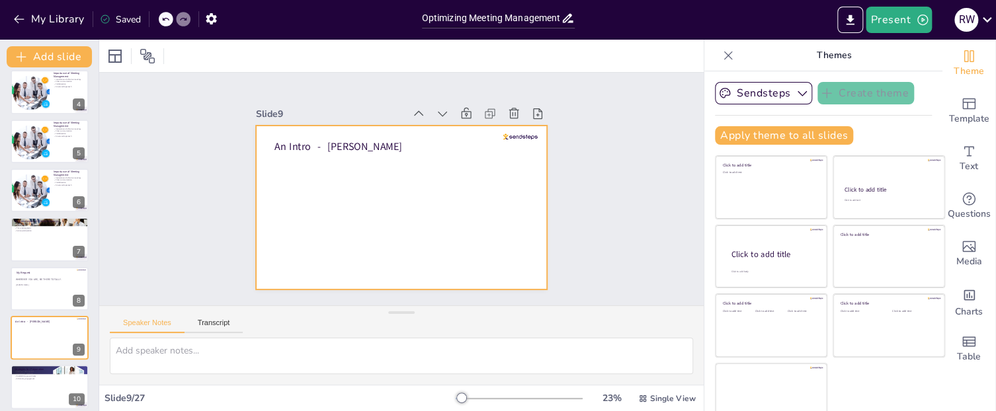
click at [356, 210] on div at bounding box center [383, 192] width 221 height 319
click at [327, 186] on div at bounding box center [396, 207] width 328 height 246
click at [327, 186] on div at bounding box center [383, 185] width 221 height 319
click at [292, 187] on div at bounding box center [390, 204] width 332 height 304
click at [292, 187] on div at bounding box center [412, 174] width 332 height 304
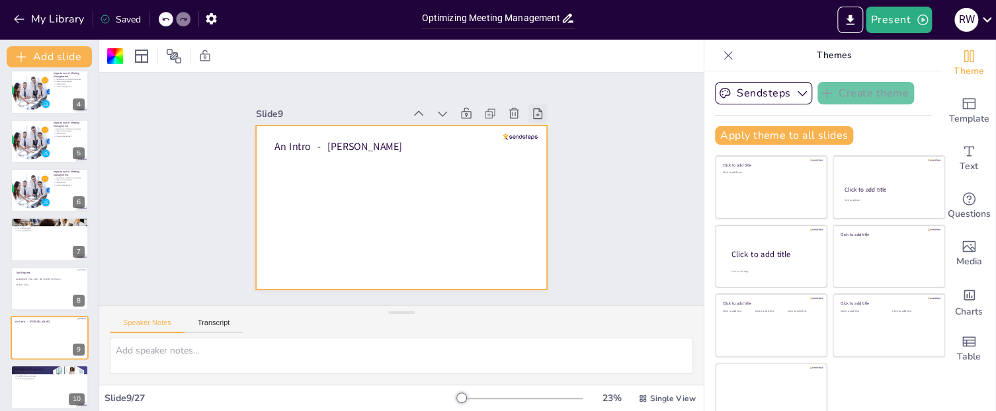
click at [430, 44] on icon at bounding box center [420, 34] width 19 height 19
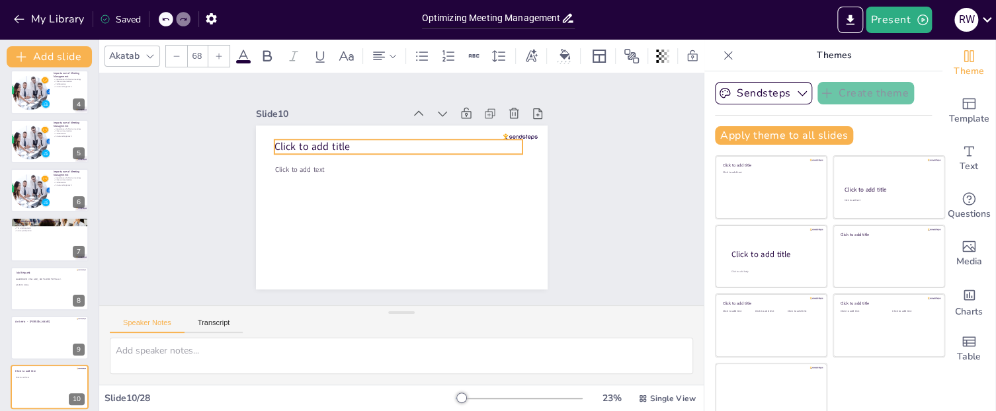
click at [436, 239] on span "Click to add title" at bounding box center [474, 257] width 76 height 37
click at [355, 126] on span "Click to add title" at bounding box center [383, 91] width 56 height 69
click at [347, 136] on span "Click to add title" at bounding box center [337, 115] width 75 height 44
click at [396, 151] on p "A" at bounding box center [441, 173] width 91 height 241
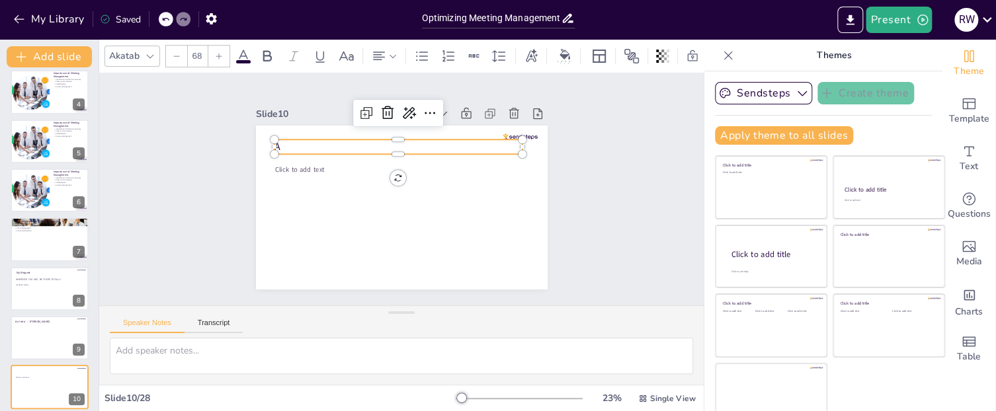
click at [461, 81] on span "A" at bounding box center [468, 76] width 15 height 9
click at [368, 66] on span "A" at bounding box center [375, 60] width 15 height 12
click at [284, 130] on span "A" at bounding box center [288, 121] width 9 height 15
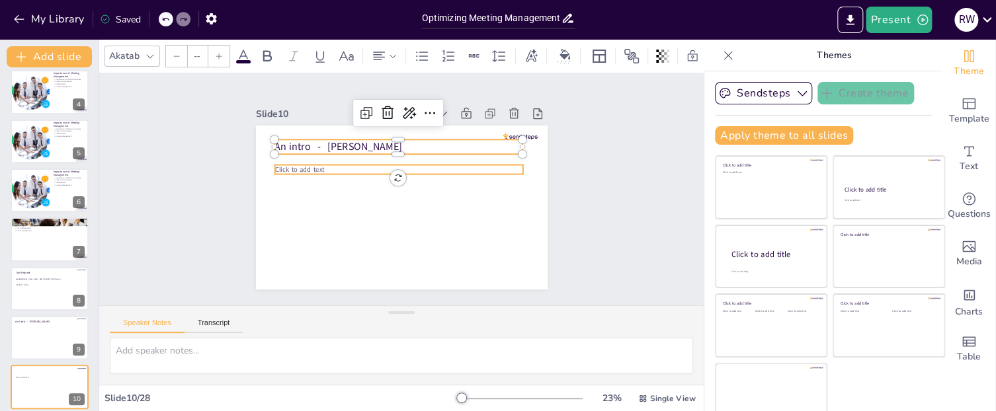
click at [279, 171] on div "Click to add text An intro - [PERSON_NAME]" at bounding box center [412, 174] width 332 height 304
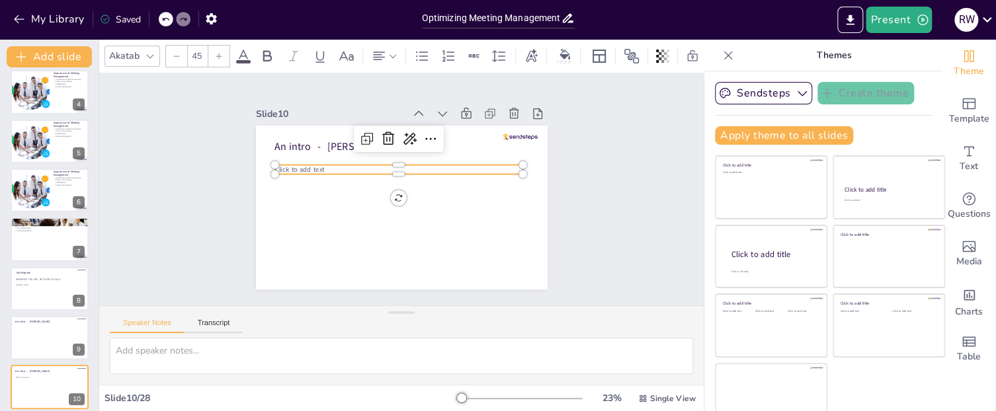
click at [339, 171] on p "Click to add text" at bounding box center [415, 175] width 153 height 206
click at [325, 172] on p "Click to add text" at bounding box center [409, 171] width 220 height 132
click at [363, 172] on p "Click to add text" at bounding box center [418, 179] width 110 height 230
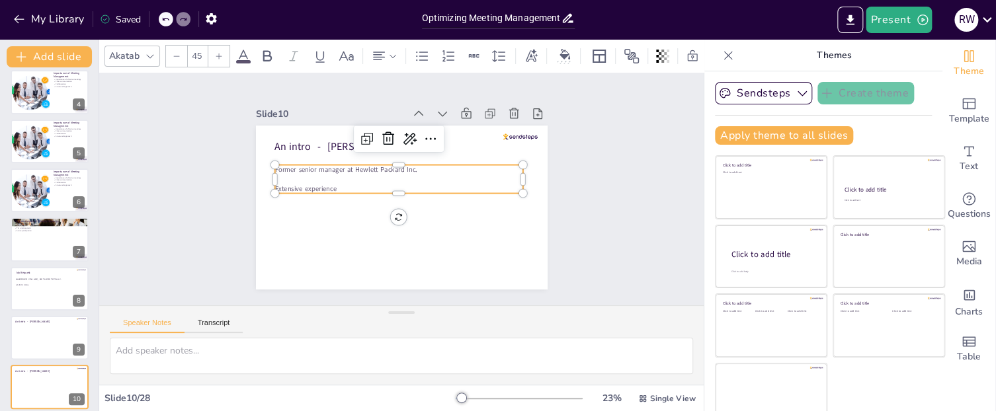
click at [346, 189] on p "Extensive experience" at bounding box center [401, 186] width 110 height 230
click at [335, 139] on span "Extensive experience" at bounding box center [345, 111] width 44 height 56
click at [462, 173] on span "Extensive experience" at bounding box center [493, 160] width 62 height 28
click at [343, 187] on p "Extensive experience" at bounding box center [399, 187] width 220 height 132
click at [384, 124] on span "Extensive experience" at bounding box center [392, 93] width 16 height 62
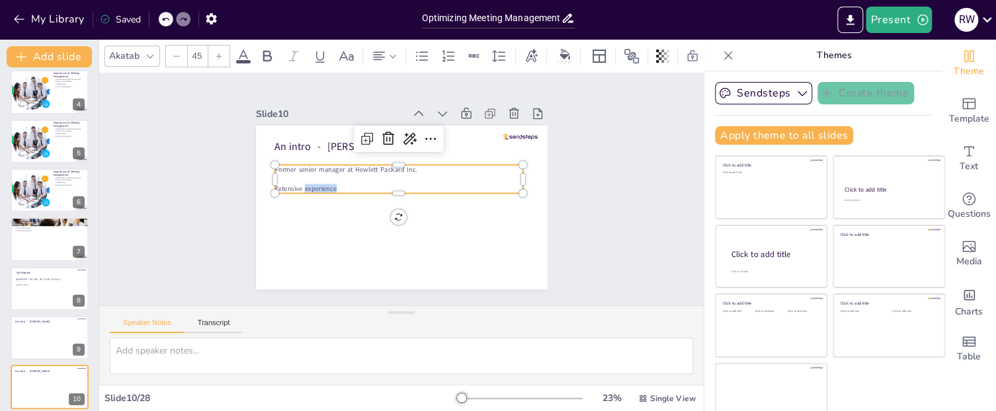
click at [436, 239] on span "Extensive experience" at bounding box center [458, 267] width 44 height 56
click at [335, 139] on span "Extensive experience" at bounding box center [345, 111] width 44 height 56
click at [318, 171] on span "Former senior manager at Hewlett Packard Inc." at bounding box center [354, 153] width 138 height 53
click at [409, 170] on span "Former senior manager at Hewlett Packard Inc." at bounding box center [442, 146] width 66 height 134
click at [416, 170] on span "Former senior manager at Hewlett Packard Inc." at bounding box center [420, 133] width 9 height 142
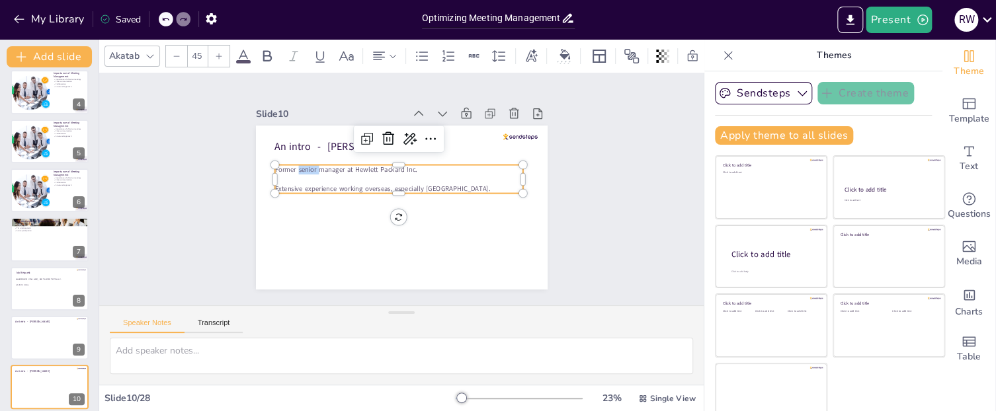
click at [317, 170] on span "Former senior manager at Hewlett Packard Inc." at bounding box center [373, 137] width 112 height 103
click at [317, 170] on span "Former senior manager at Hewlett Packard Inc." at bounding box center [359, 149] width 134 height 67
click at [400, 170] on span "Former senior manager at Hewlett Packard Inc." at bounding box center [456, 166] width 112 height 103
click at [414, 170] on span "Former senioro manager at Hewlett Packard Inc." at bounding box center [426, 138] width 24 height 146
click at [316, 170] on span "Former senioroperations manager at Hewlett Packard Inc." at bounding box center [381, 150] width 146 height 110
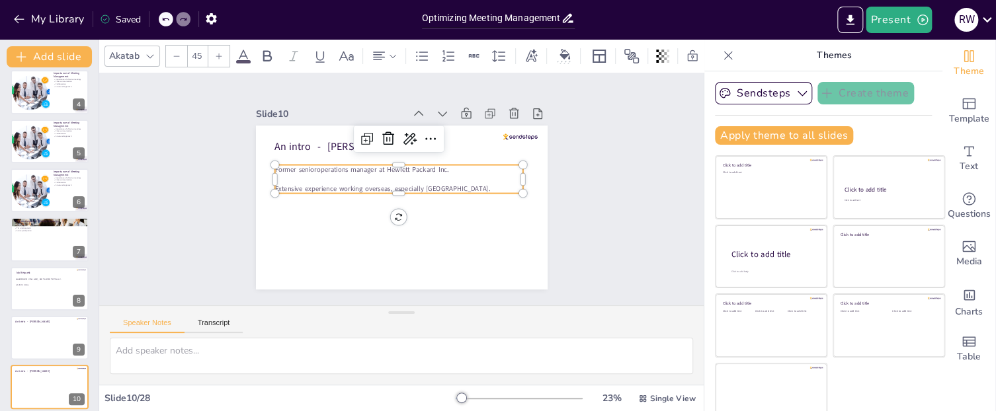
click at [317, 169] on span "Former senioroperations manager at Hewlett Packard Inc." at bounding box center [385, 148] width 136 height 123
click at [316, 169] on span "Former senioroperations manager at Hewlett Packard Inc." at bounding box center [369, 158] width 168 height 63
click at [441, 189] on p "Extensive experience working overseas, especially [GEOGRAPHIC_DATA]." at bounding box center [401, 186] width 110 height 230
click at [441, 189] on p "Extensive experience working overseas, especially [GEOGRAPHIC_DATA]." at bounding box center [399, 188] width 220 height 132
click at [441, 189] on p "Extensive experience working overseas, especially [GEOGRAPHIC_DATA]." at bounding box center [399, 186] width 153 height 206
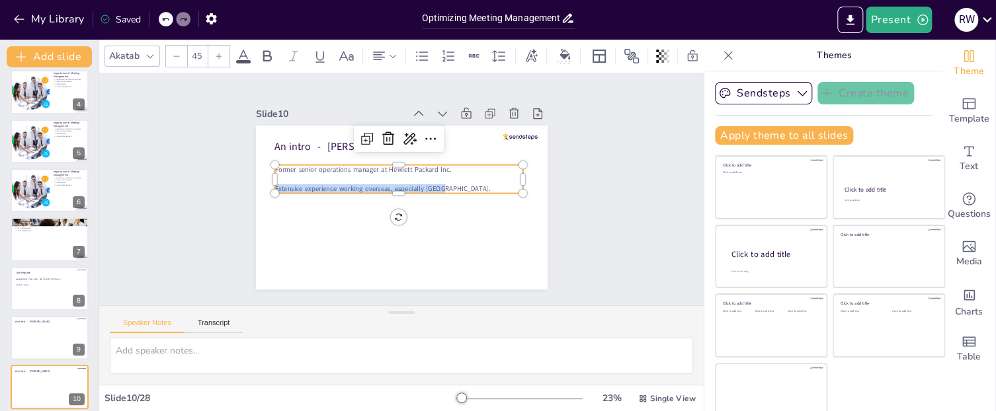
click at [441, 189] on p "Extensive experience working overseas, especially [GEOGRAPHIC_DATA]." at bounding box center [401, 186] width 86 height 239
click at [441, 189] on p "Extensive experience working overseas, especially [GEOGRAPHIC_DATA]." at bounding box center [399, 186] width 206 height 153
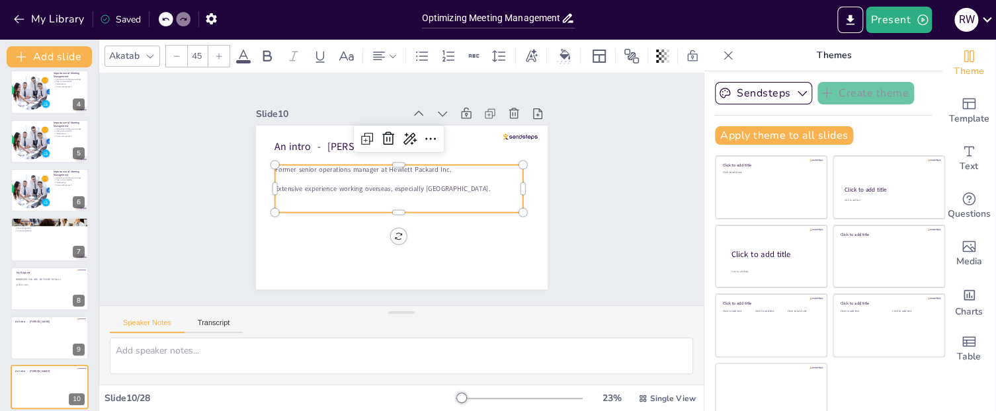
click at [279, 207] on p at bounding box center [391, 206] width 230 height 110
click at [285, 205] on p at bounding box center [388, 202] width 206 height 153
click at [456, 208] on p "Been through the worst and the best of business meetings." at bounding box center [416, 177] width 191 height 173
click at [450, 208] on p "Been through the worst and the best of business meetings." at bounding box center [384, 197] width 132 height 220
click at [654, 194] on div "Slide 1 Optimizing Meeting Management This discussion explores effective strate…" at bounding box center [402, 189] width 626 height 544
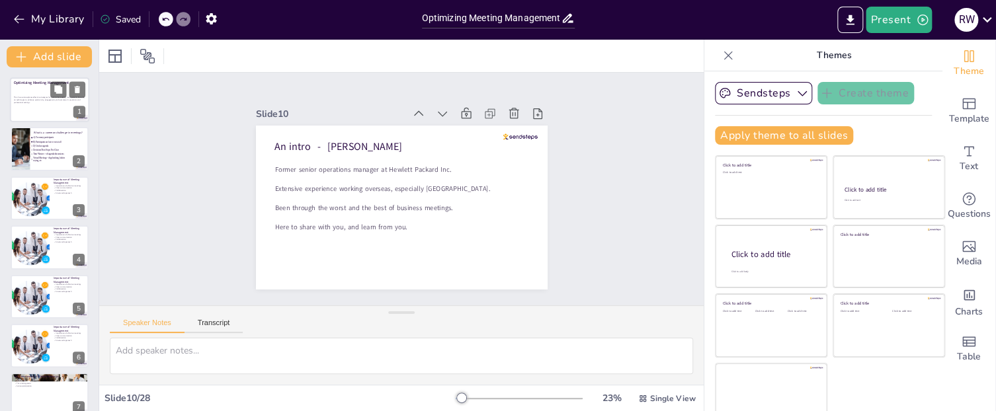
click at [36, 102] on p "This discussion explores effective strategies for optimizing meeting management…" at bounding box center [49, 100] width 71 height 7
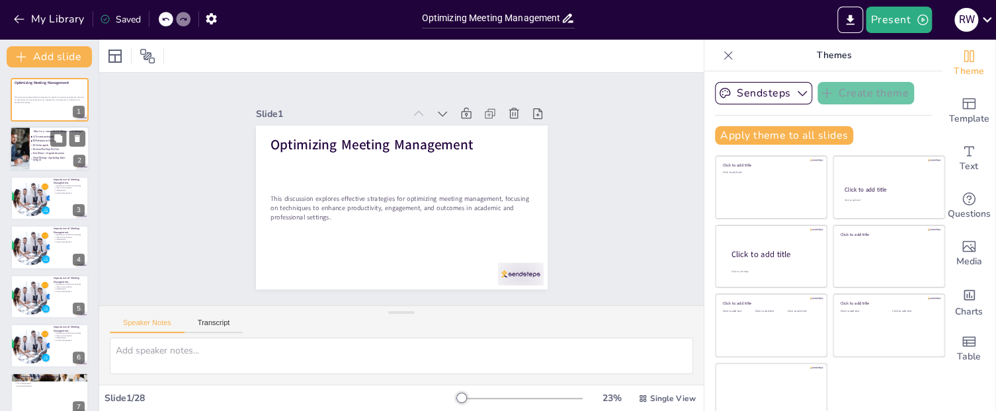
click at [45, 142] on li "B) Participants are late or not at all" at bounding box center [50, 142] width 40 height 4
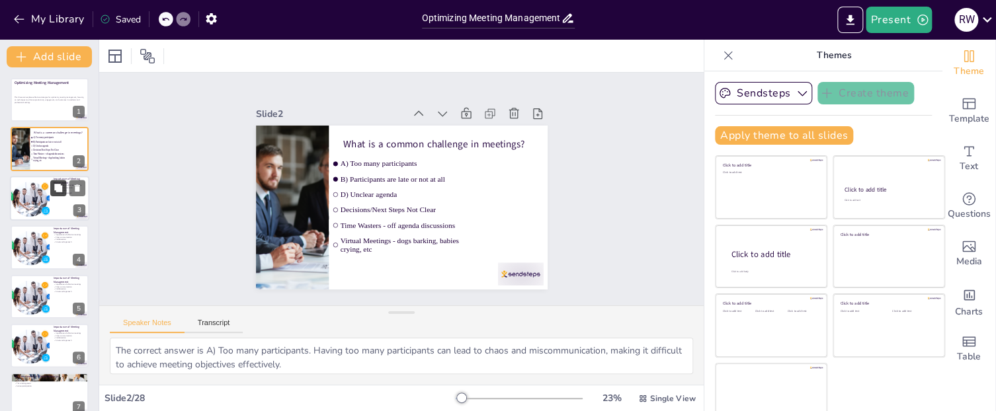
click at [53, 191] on button at bounding box center [58, 188] width 16 height 16
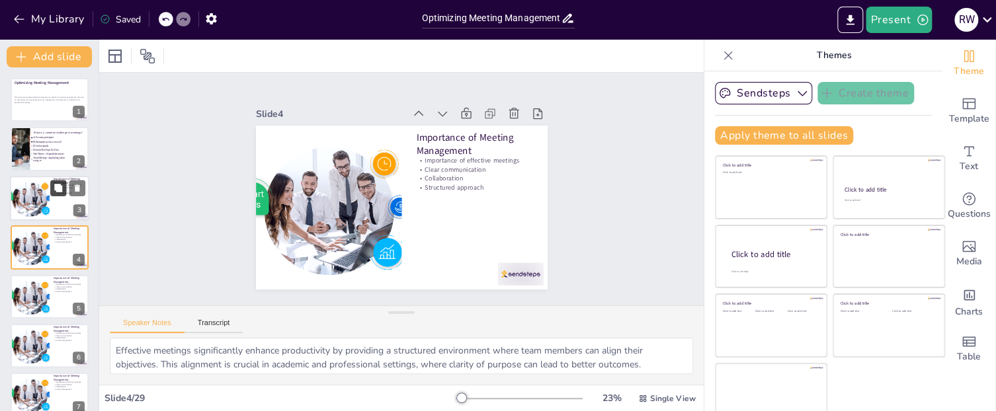
scroll to position [8, 0]
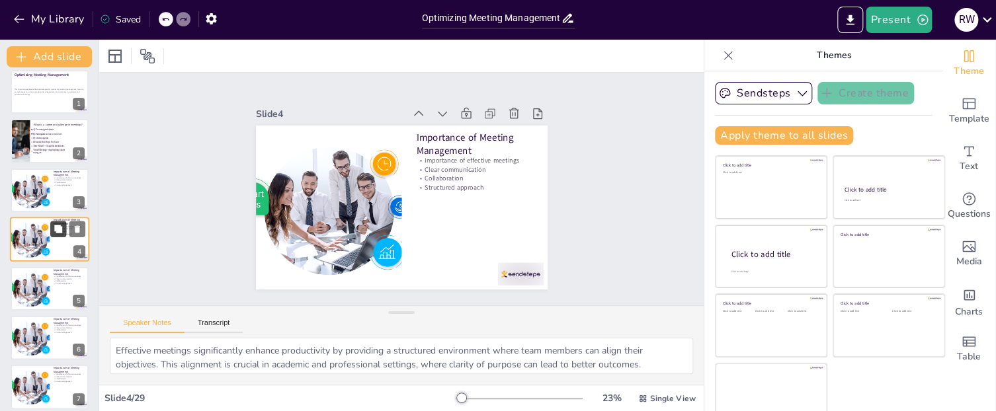
click at [56, 232] on icon at bounding box center [58, 229] width 9 height 9
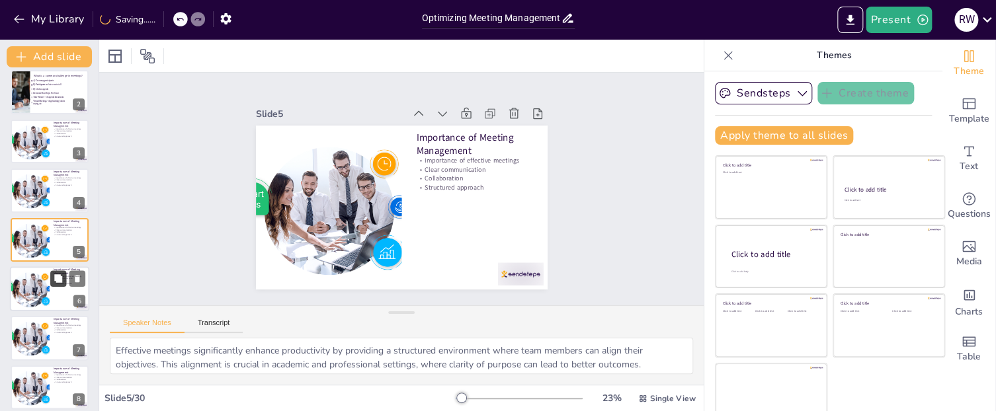
click at [58, 283] on button at bounding box center [58, 279] width 16 height 16
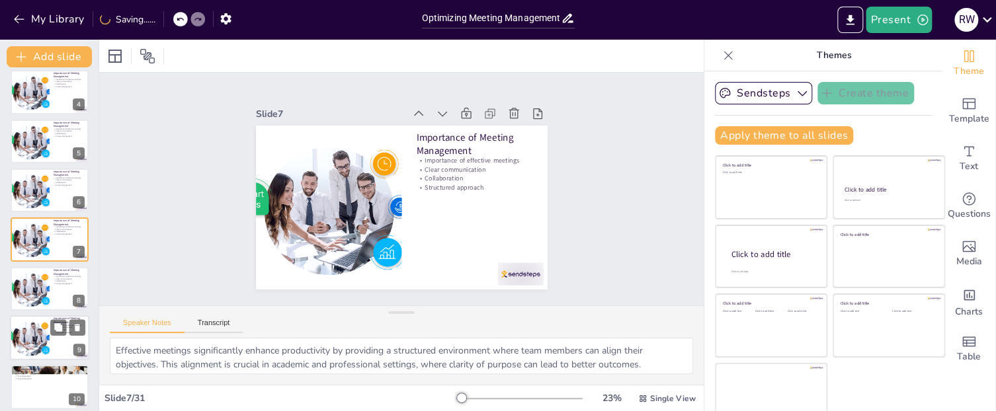
click at [56, 337] on div at bounding box center [49, 338] width 79 height 45
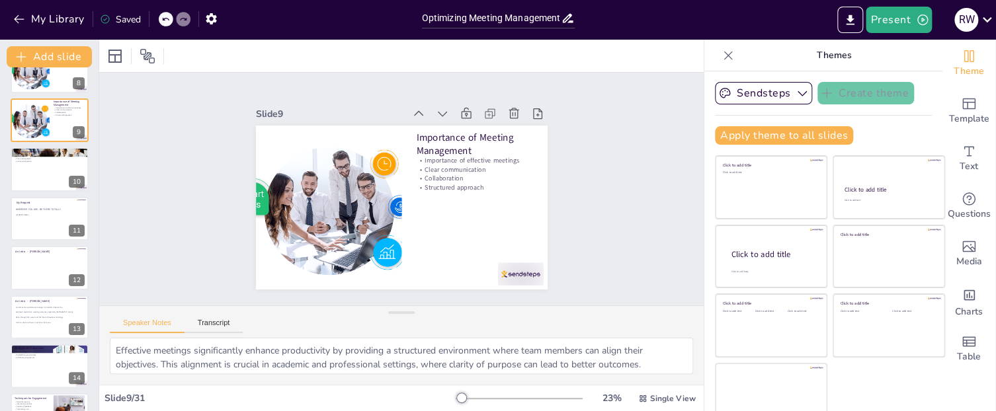
scroll to position [378, 0]
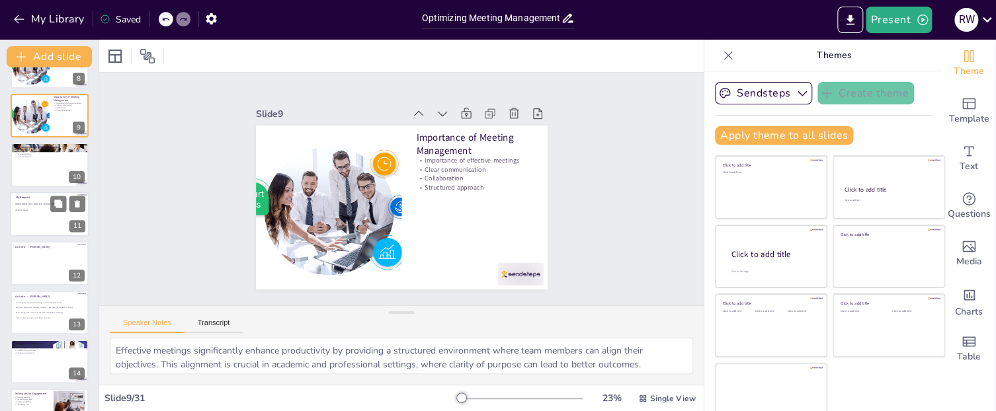
click at [28, 211] on p "[PERSON_NAME]" at bounding box center [48, 210] width 67 height 3
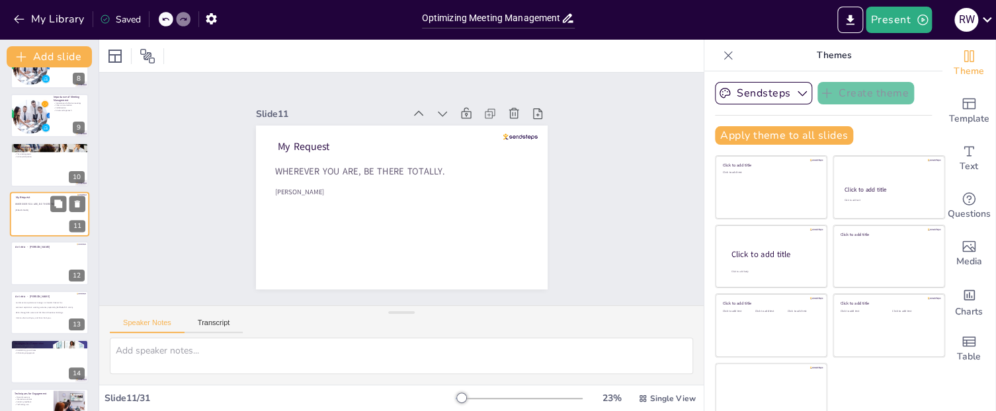
scroll to position [352, 0]
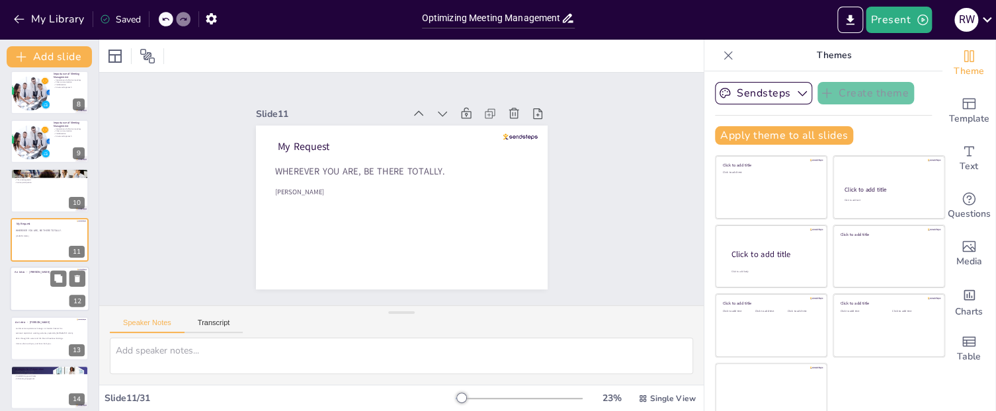
click at [36, 279] on div at bounding box center [49, 289] width 79 height 45
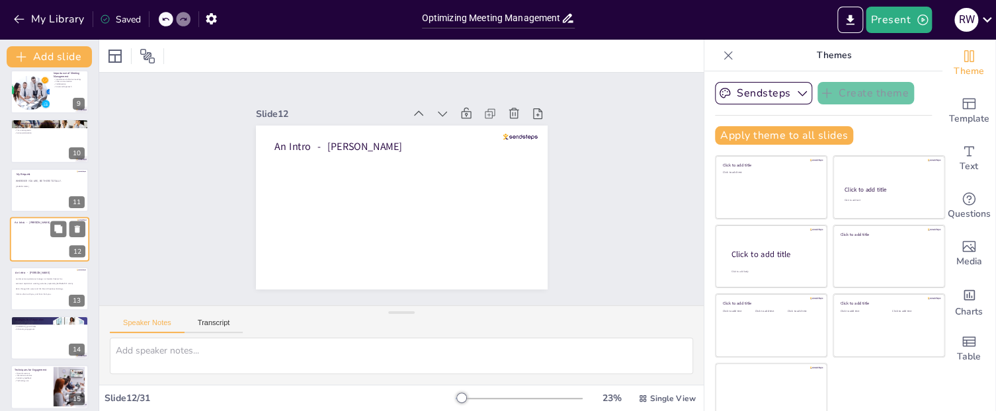
click at [36, 279] on span "Former senior operations manager at Hewlett Packard Inc." at bounding box center [39, 278] width 47 height 3
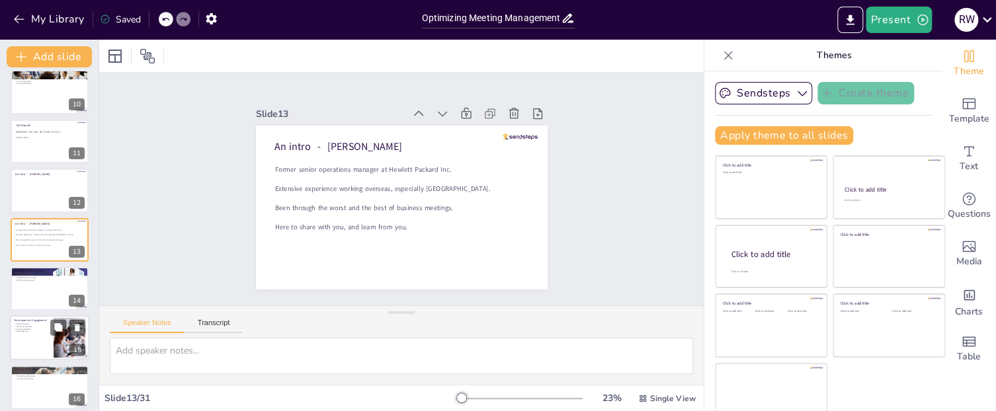
click at [32, 332] on p "Technology use" at bounding box center [32, 332] width 36 height 3
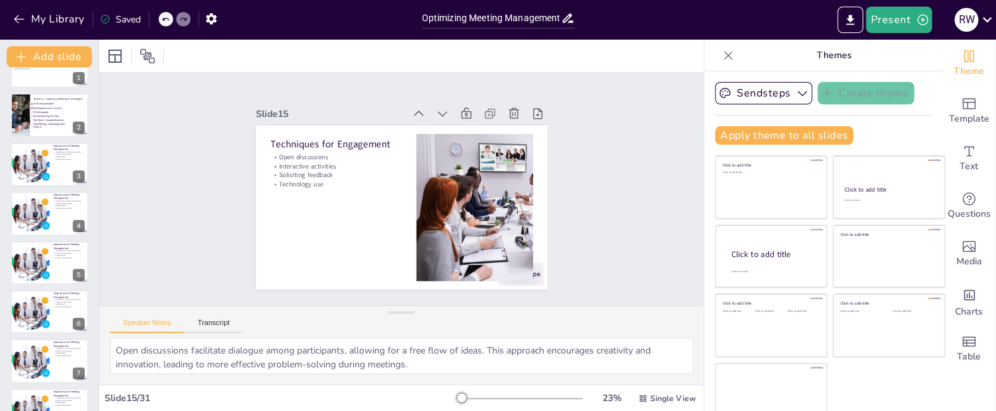
scroll to position [26, 0]
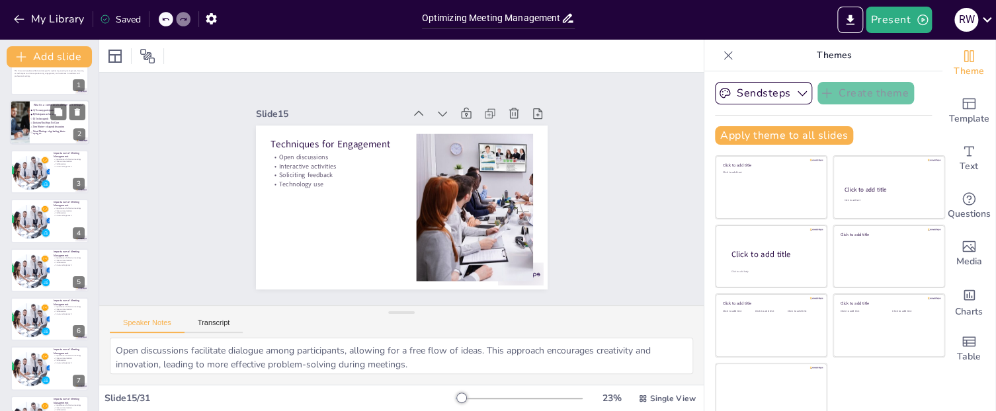
click at [50, 112] on ul "A) Too many participants B) Participants are late or not at all D) Unclear agen…" at bounding box center [50, 120] width 40 height 22
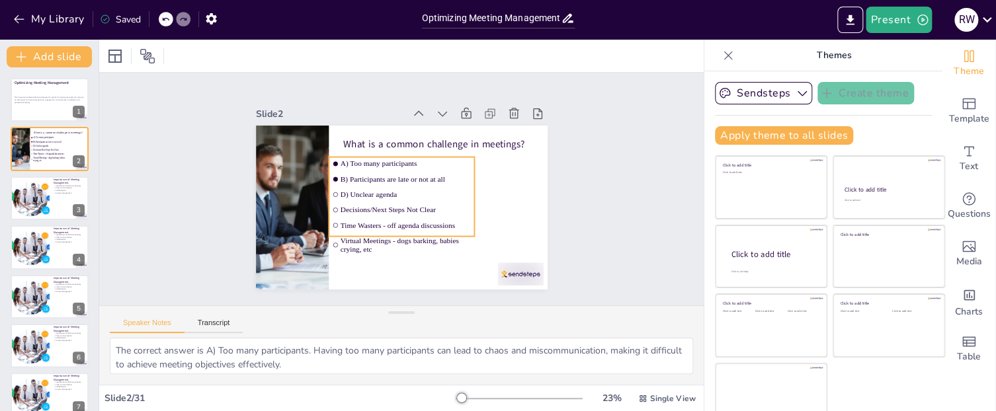
click at [414, 179] on span "B) Participants are late or not at all" at bounding box center [408, 181] width 130 height 36
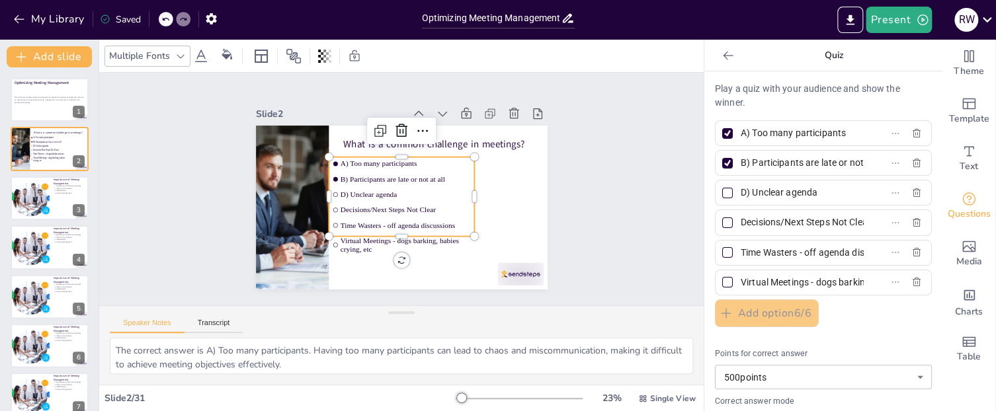
click at [444, 178] on span "B) Participants are late or not at all" at bounding box center [411, 185] width 103 height 94
click at [444, 178] on span "B) Participants are late or not at all" at bounding box center [411, 185] width 94 height 103
click at [436, 178] on span "B) Participants are late or not at all" at bounding box center [412, 189] width 48 height 127
click at [436, 180] on span "B) Participants are late or not at all" at bounding box center [412, 189] width 48 height 127
click at [433, 177] on span "B) Participants are late or not at all" at bounding box center [391, 191] width 84 height 111
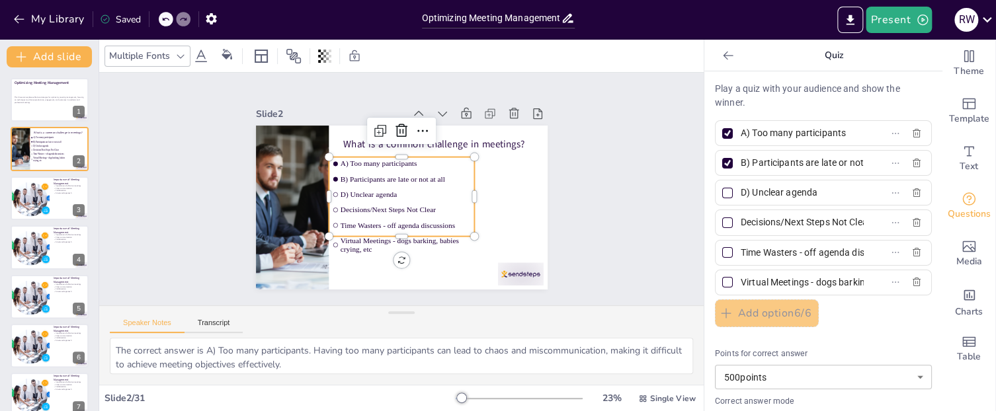
click at [433, 177] on span "B) Participants are late or not at all" at bounding box center [410, 182] width 118 height 73
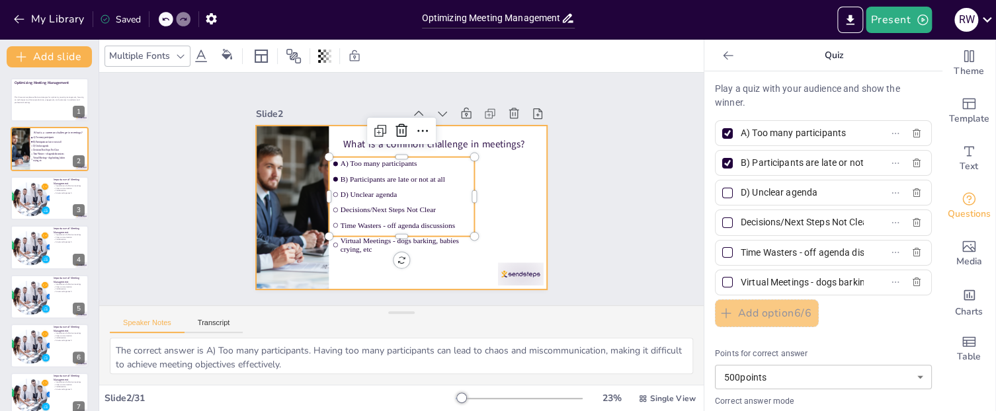
click at [506, 177] on div at bounding box center [385, 198] width 288 height 335
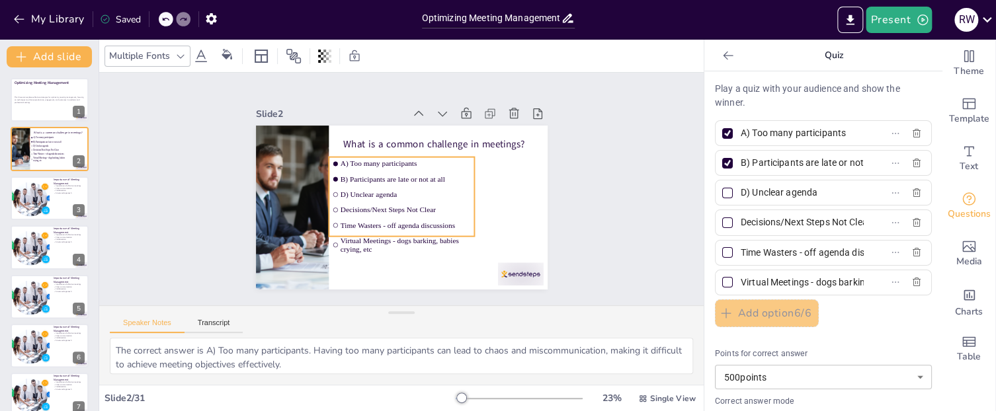
click at [423, 180] on span "B) Participants are late or not at all" at bounding box center [412, 192] width 22 height 131
click at [447, 180] on span "B) Participants are late or not at all" at bounding box center [410, 182] width 118 height 73
click at [408, 178] on span "B) Participants are late or not at all" at bounding box center [400, 199] width 127 height 48
click at [381, 178] on span "B) Participants are late or not at all" at bounding box center [392, 183] width 22 height 131
click at [372, 178] on span "B) Participants are late or not at all" at bounding box center [408, 198] width 73 height 118
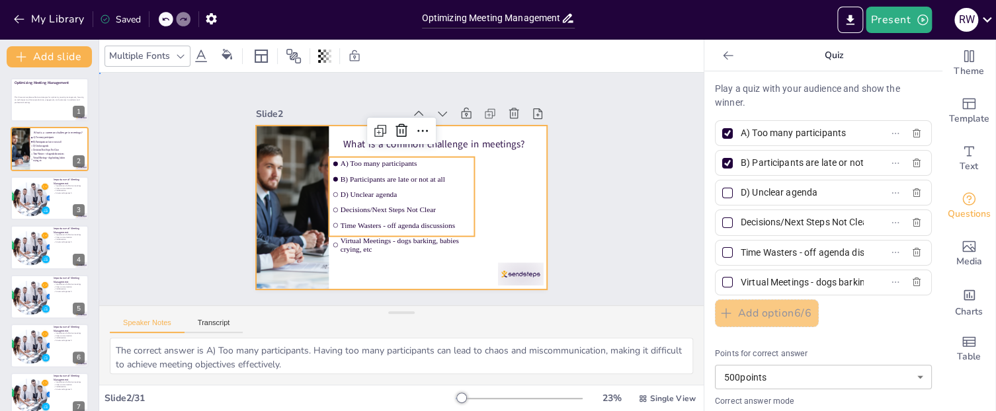
click at [519, 221] on div at bounding box center [385, 198] width 288 height 335
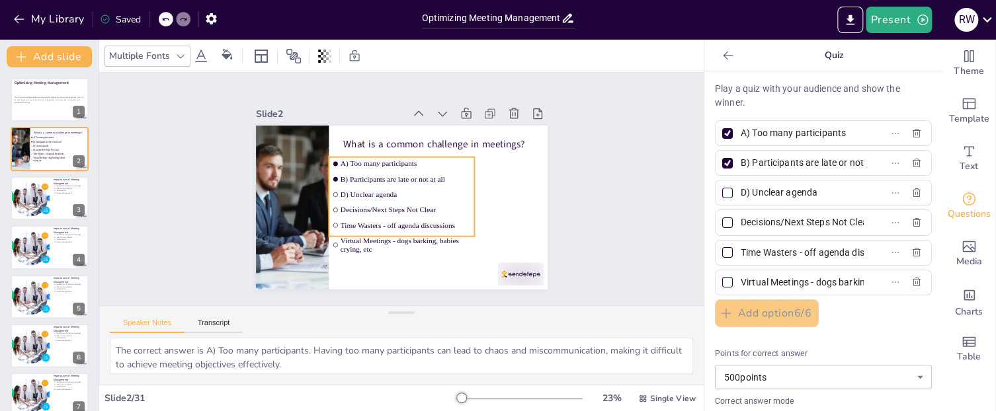
click at [433, 179] on span "B) Participants are late or not at all" at bounding box center [408, 197] width 61 height 123
click at [433, 179] on span "B) Participants are late or not at all" at bounding box center [412, 189] width 48 height 127
click at [421, 179] on span "B) Participants are late or not at all" at bounding box center [411, 194] width 22 height 131
click at [439, 177] on span "B) Participants are late or not at all" at bounding box center [408, 197] width 61 height 123
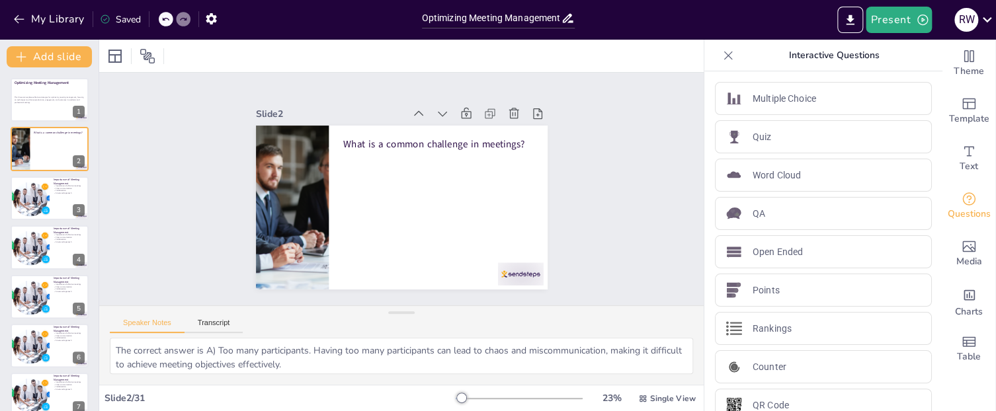
click at [15, 70] on div "Optimizing Meeting Management This discussion explores effective strategies for…" at bounding box center [49, 239] width 99 height 344
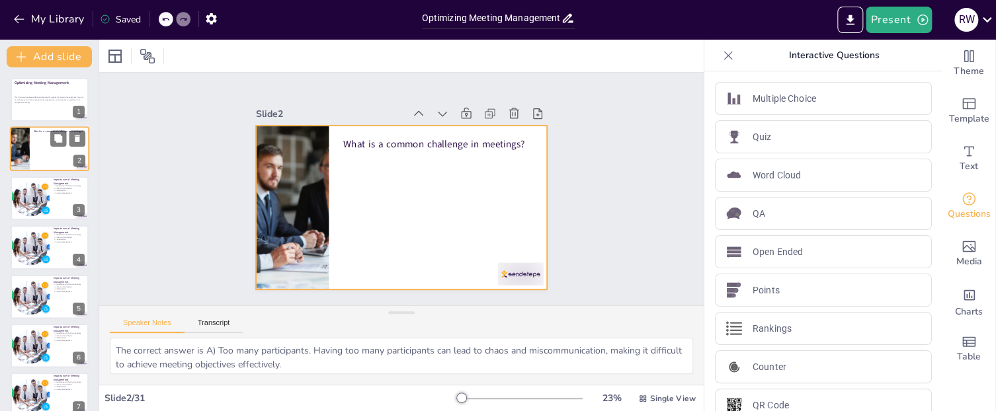
click at [62, 148] on div at bounding box center [49, 149] width 79 height 45
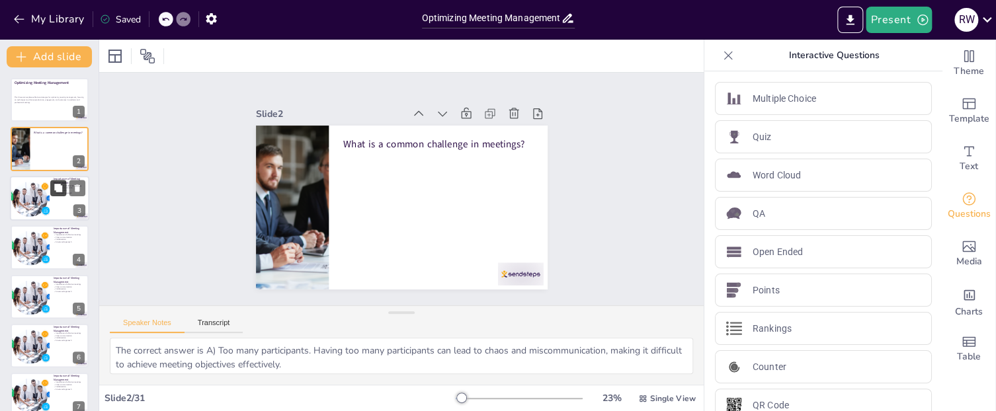
click at [62, 191] on icon at bounding box center [58, 188] width 8 height 8
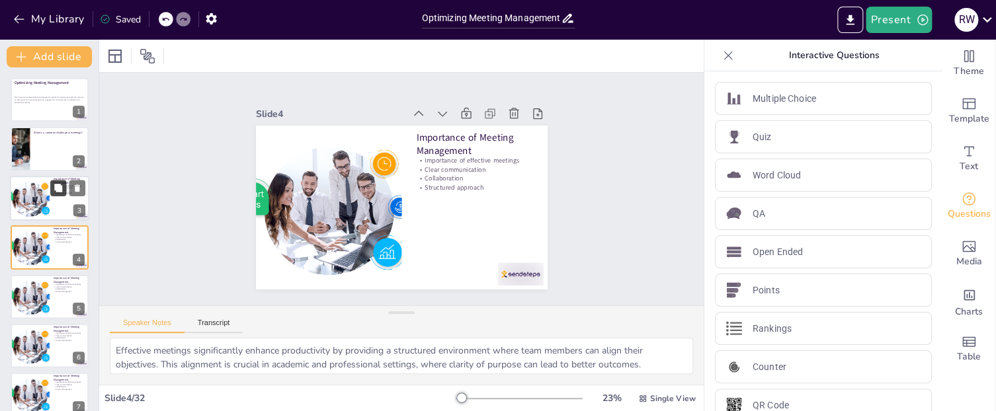
scroll to position [8, 0]
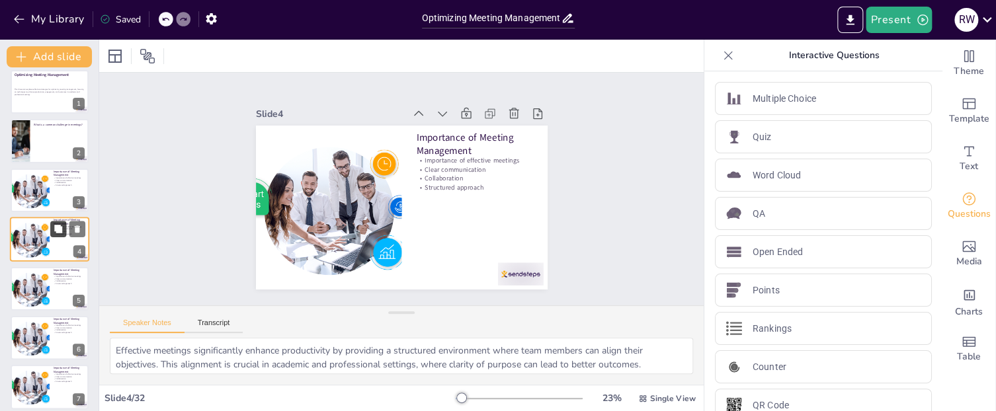
click at [62, 230] on icon at bounding box center [58, 229] width 8 height 8
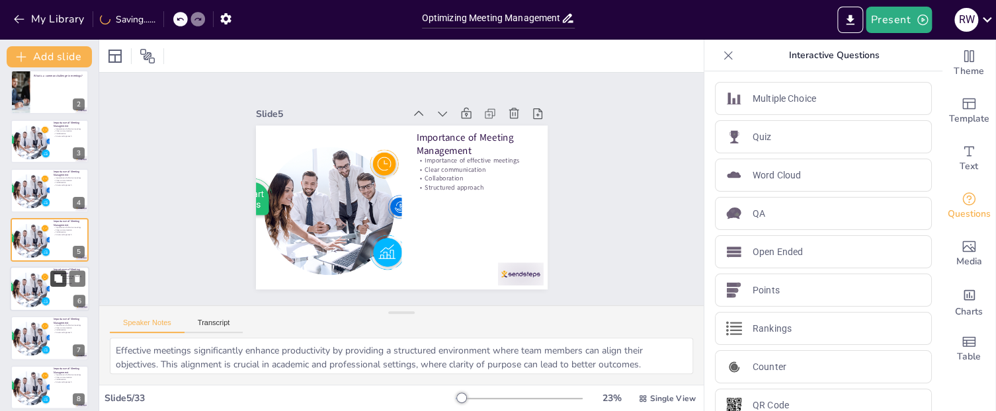
click at [60, 278] on icon at bounding box center [58, 279] width 8 height 8
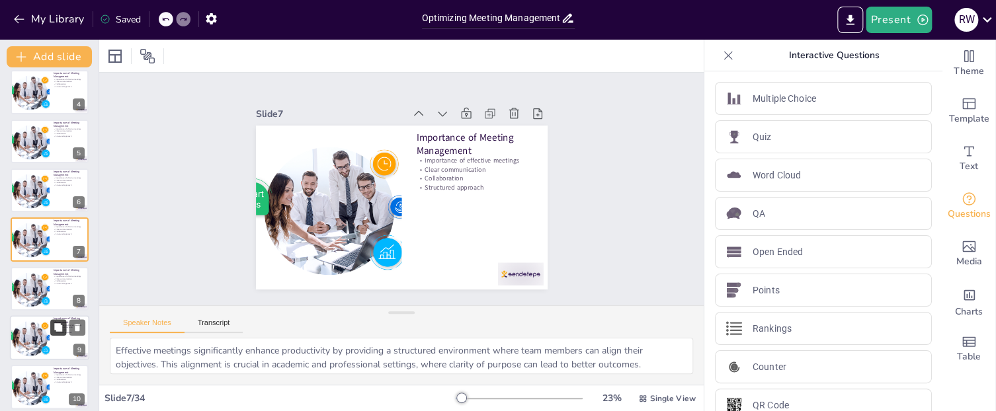
click at [60, 329] on icon at bounding box center [58, 327] width 8 height 8
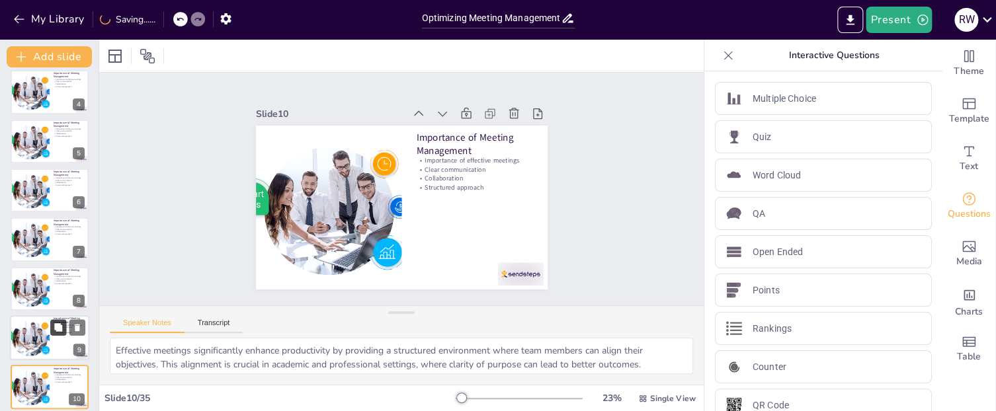
scroll to position [303, 0]
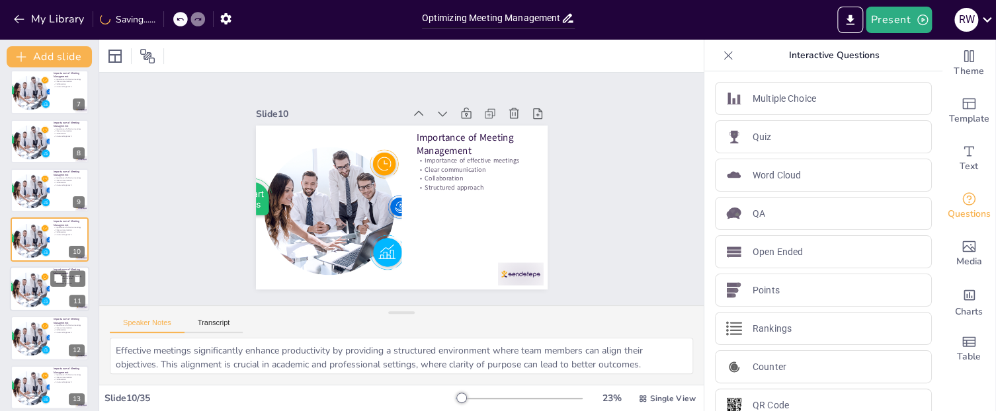
click at [70, 294] on div at bounding box center [49, 289] width 79 height 45
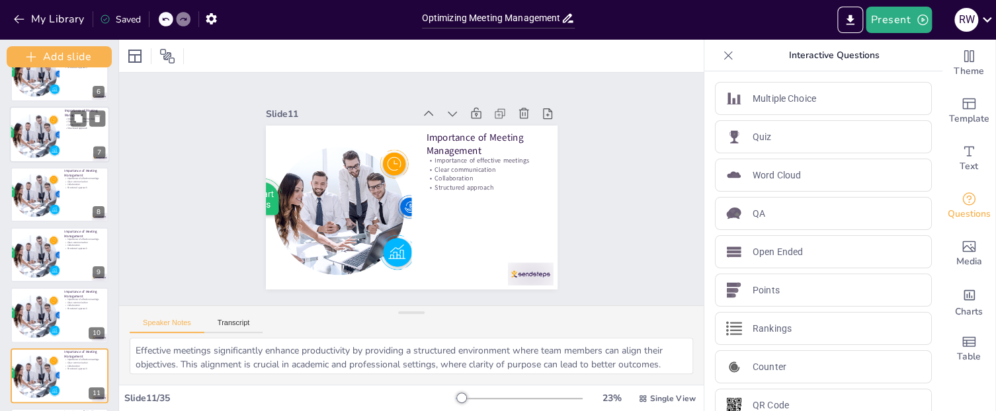
drag, startPoint x: 97, startPoint y: 175, endPoint x: 95, endPoint y: 169, distance: 6.9
click at [95, 169] on div "Add slide Optimizing Meeting Management This discussion explores effective stra…" at bounding box center [59, 226] width 119 height 372
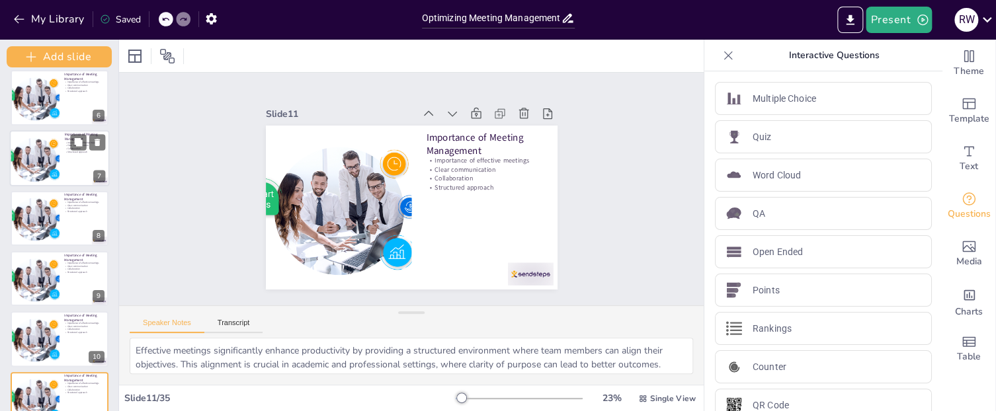
click at [95, 169] on div at bounding box center [60, 158] width 100 height 56
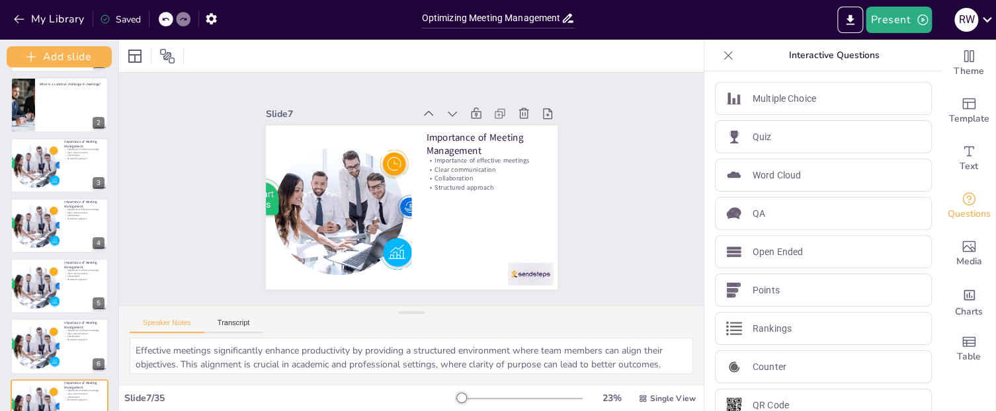
scroll to position [0, 0]
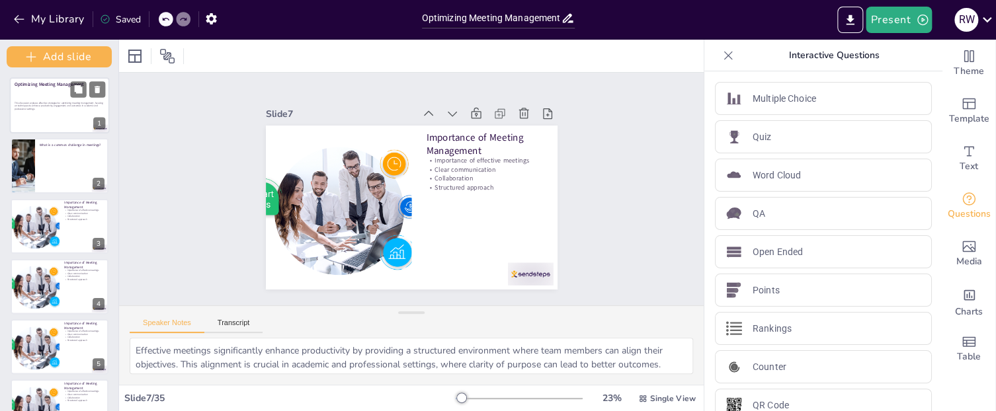
click at [52, 97] on div at bounding box center [60, 105] width 100 height 56
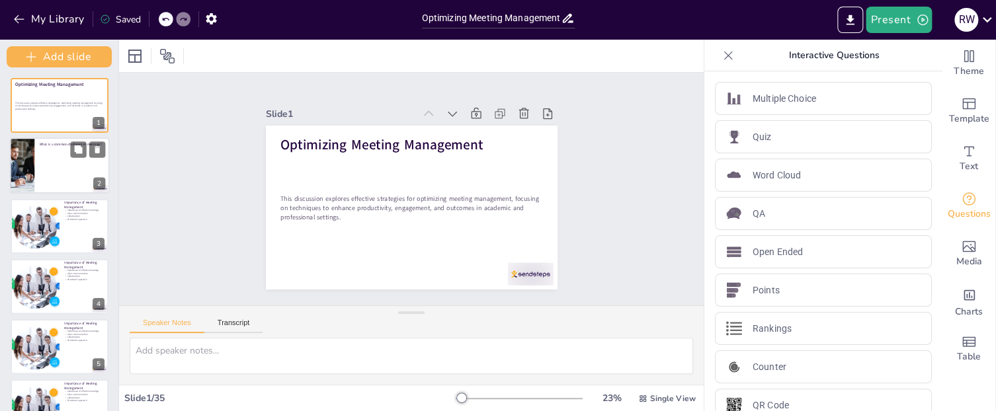
click at [52, 150] on div at bounding box center [60, 166] width 100 height 56
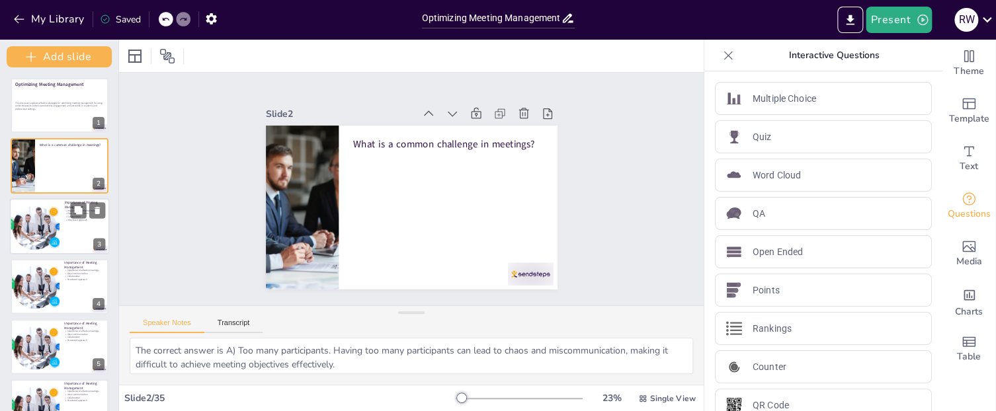
click at [57, 208] on div at bounding box center [34, 226] width 75 height 56
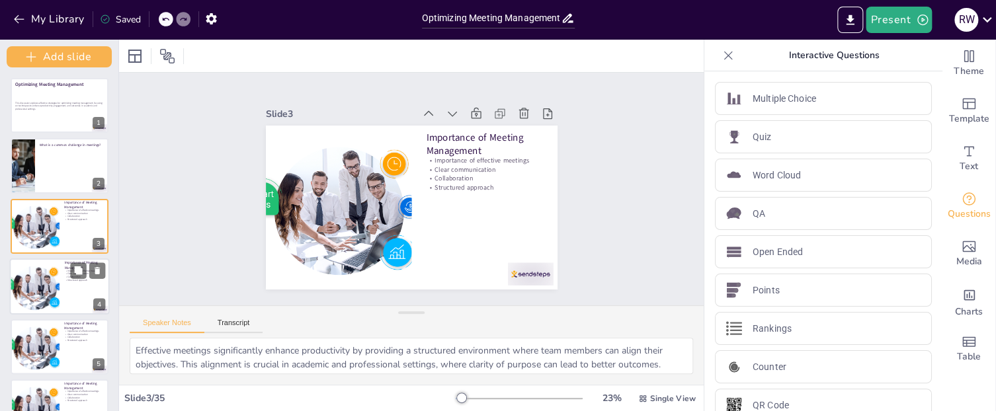
click at [65, 271] on p "Importance of effective meetings" at bounding box center [85, 270] width 40 height 3
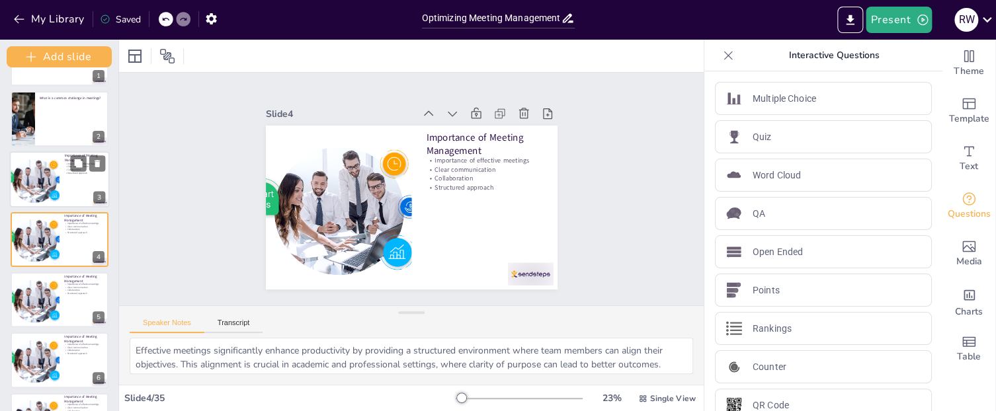
click at [83, 182] on div at bounding box center [60, 179] width 100 height 56
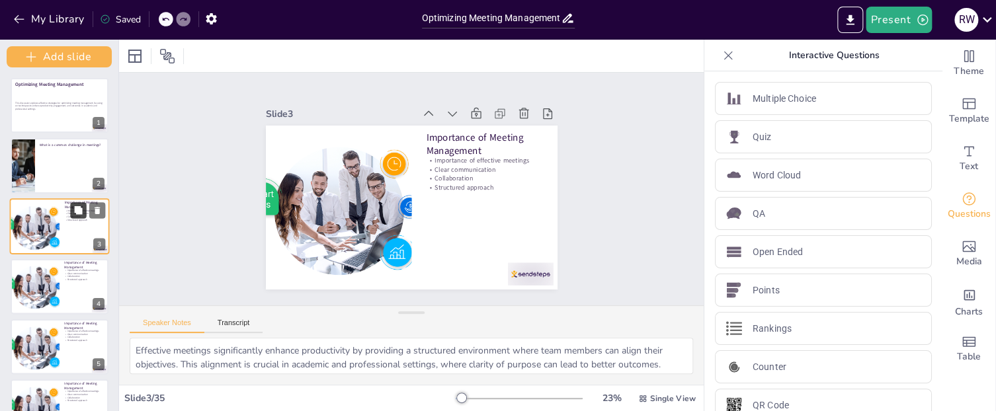
click at [81, 213] on icon at bounding box center [79, 210] width 8 height 8
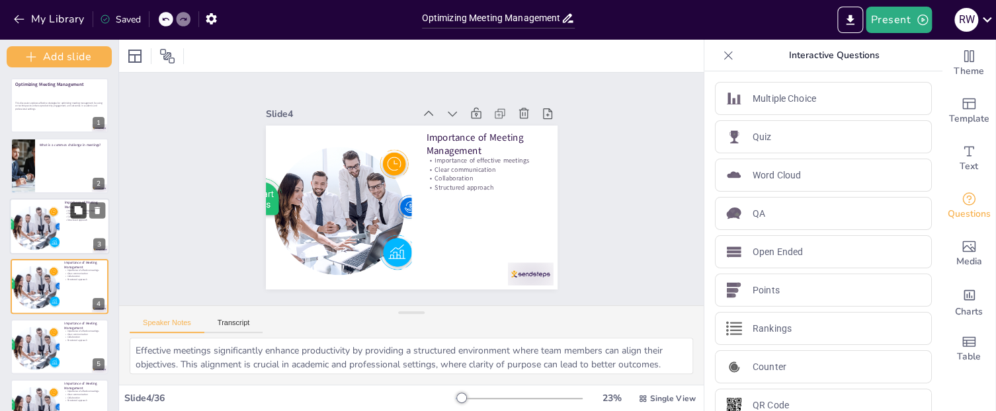
scroll to position [47, 0]
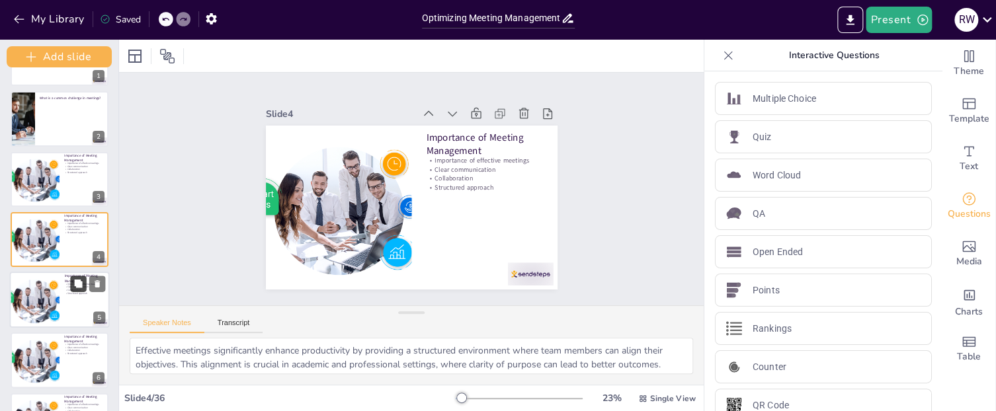
click at [73, 284] on button at bounding box center [78, 284] width 16 height 16
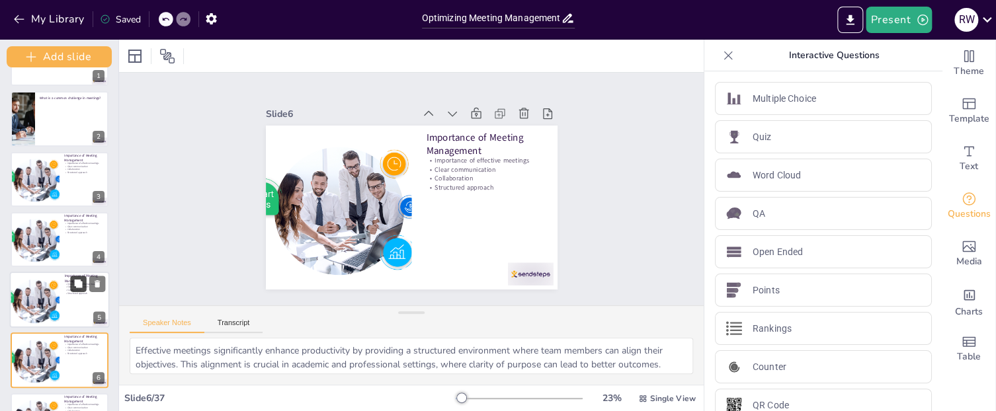
scroll to position [167, 0]
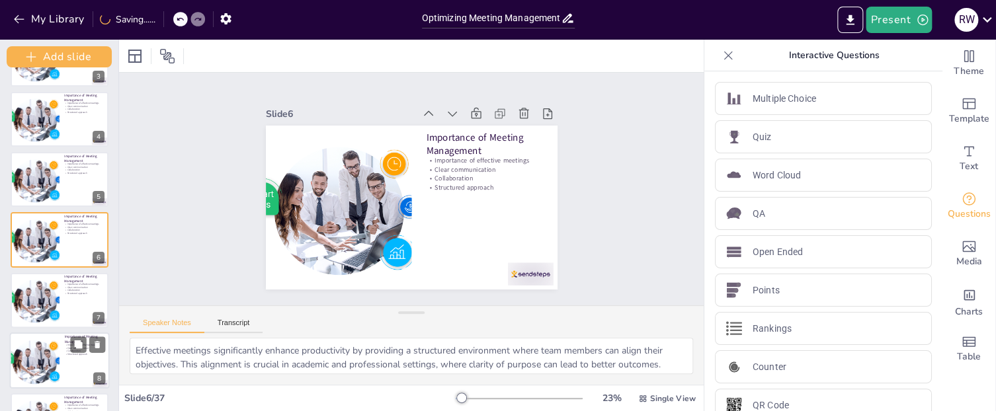
click at [71, 359] on div at bounding box center [60, 361] width 100 height 56
click at [71, 359] on div at bounding box center [60, 360] width 98 height 55
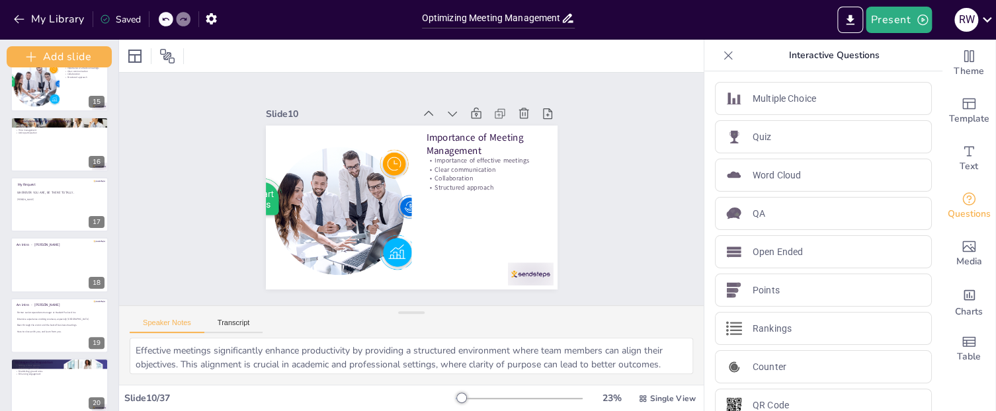
scroll to position [871, 0]
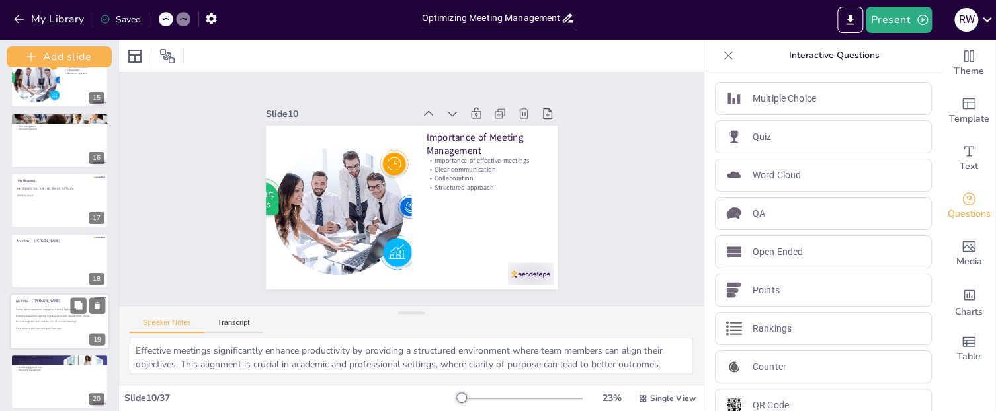
click at [52, 316] on span "Extensive experience working overseas, especially [GEOGRAPHIC_DATA]." at bounding box center [52, 315] width 73 height 3
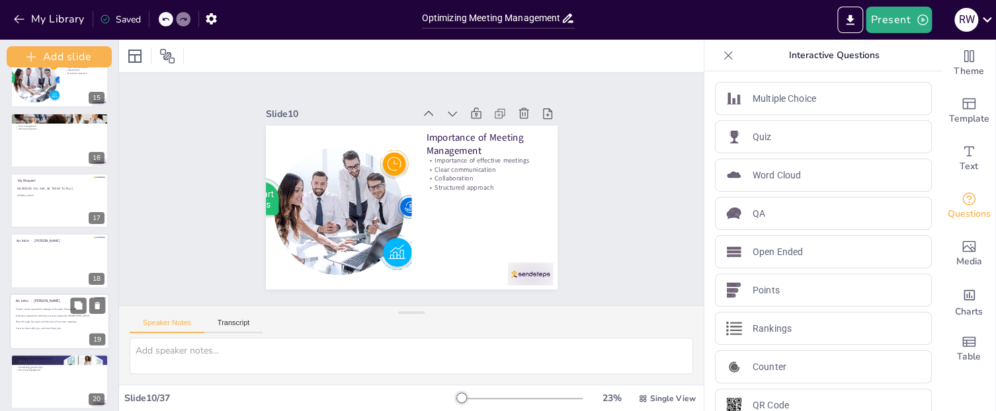
scroll to position [953, 0]
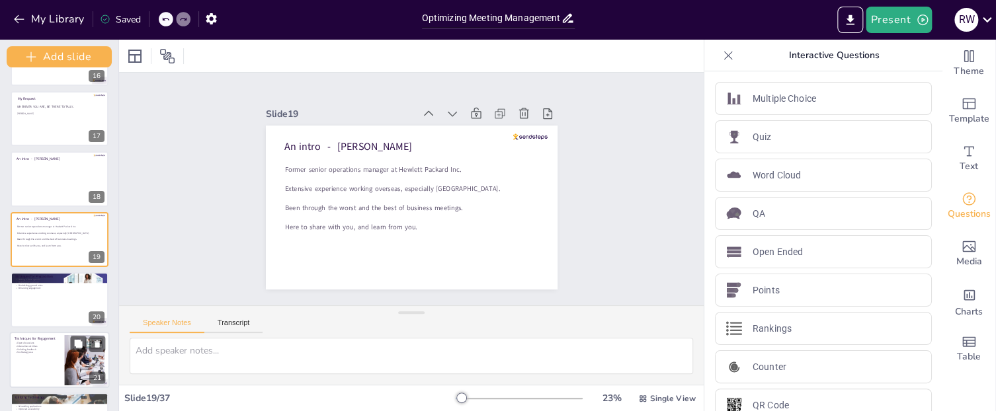
click at [40, 358] on div at bounding box center [60, 360] width 100 height 56
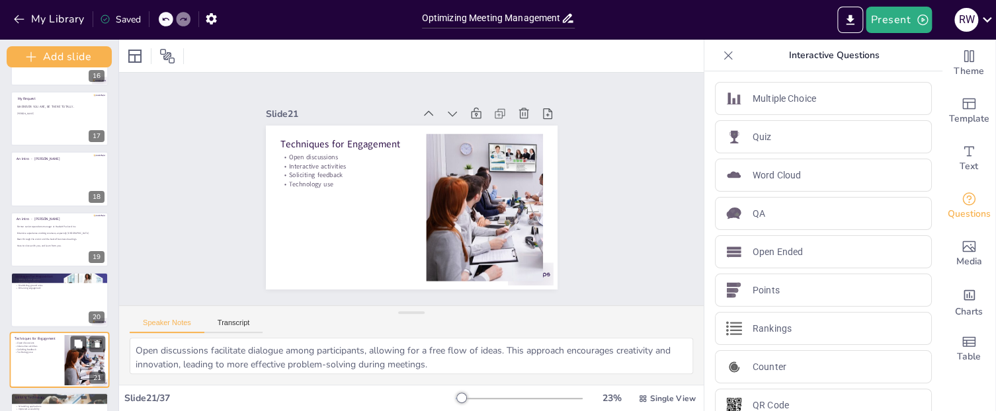
scroll to position [1073, 0]
